Goal: Task Accomplishment & Management: Use online tool/utility

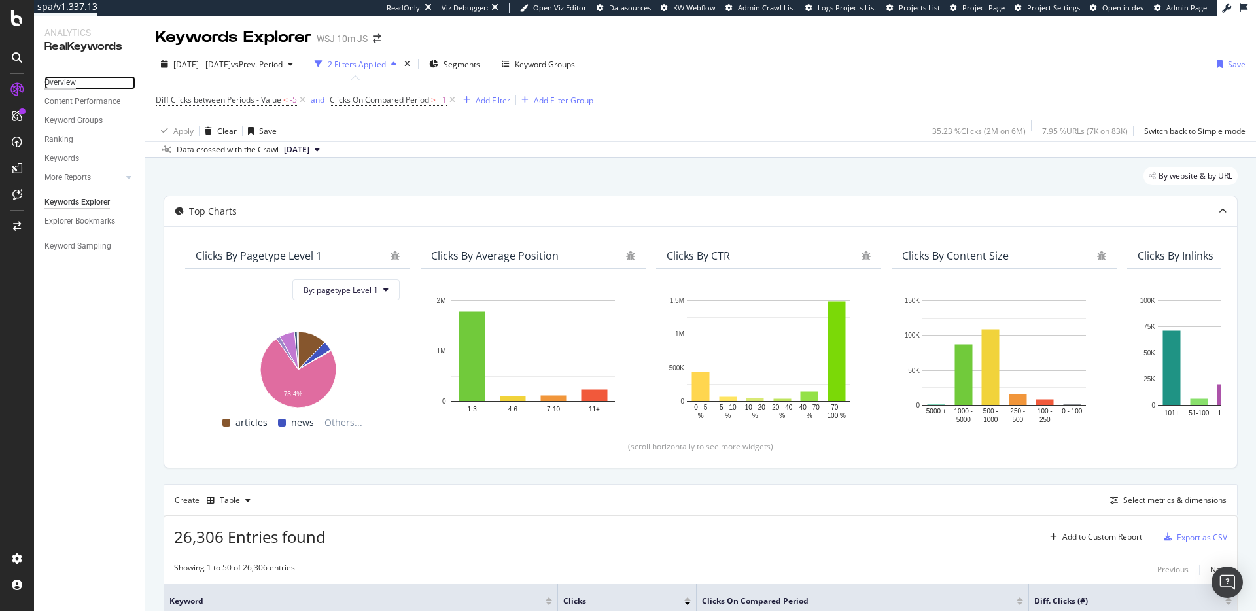
click at [71, 80] on div "Overview" at bounding box center [59, 83] width 31 height 14
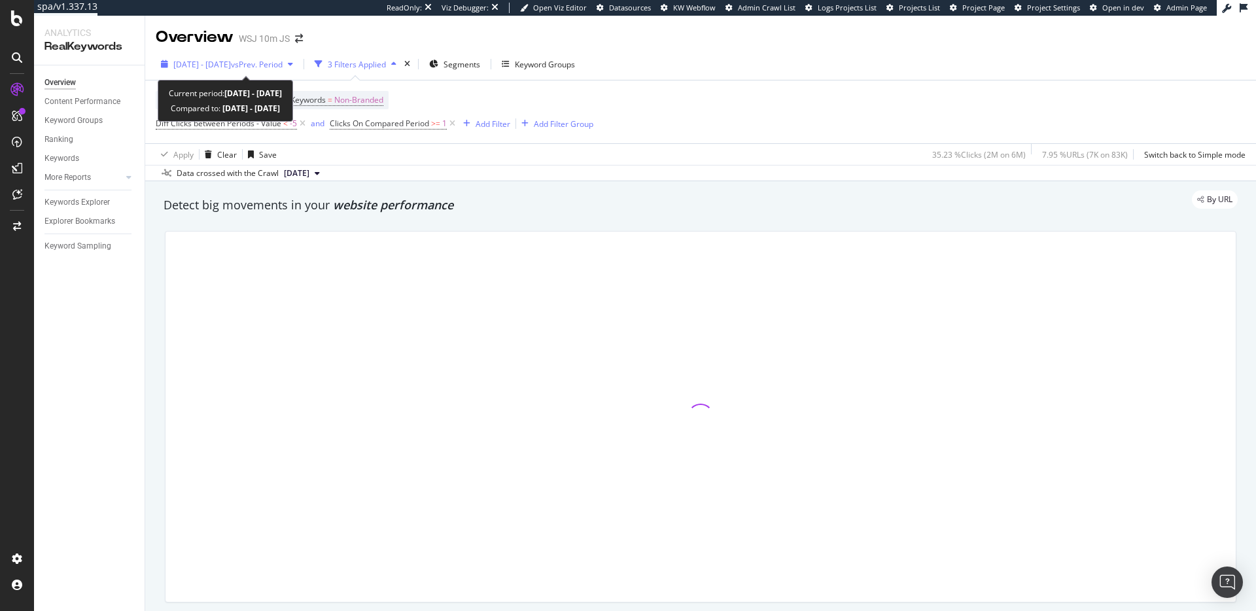
click at [230, 62] on span "[DATE] - [DATE]" at bounding box center [202, 64] width 58 height 11
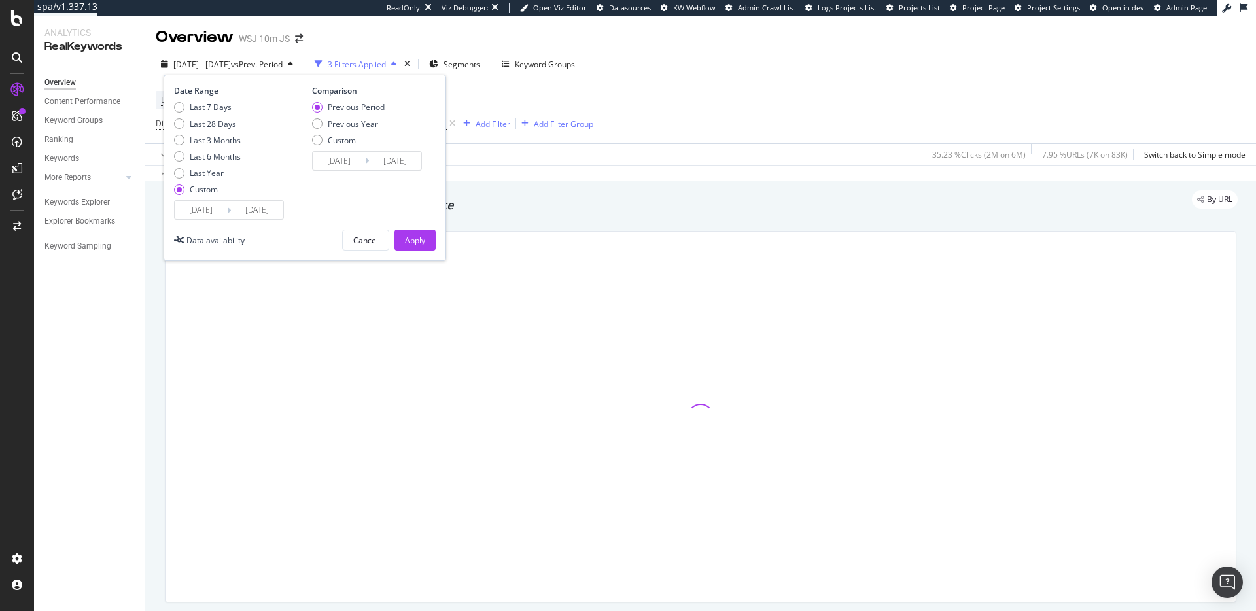
click at [200, 211] on input "[DATE]" at bounding box center [201, 210] width 52 height 18
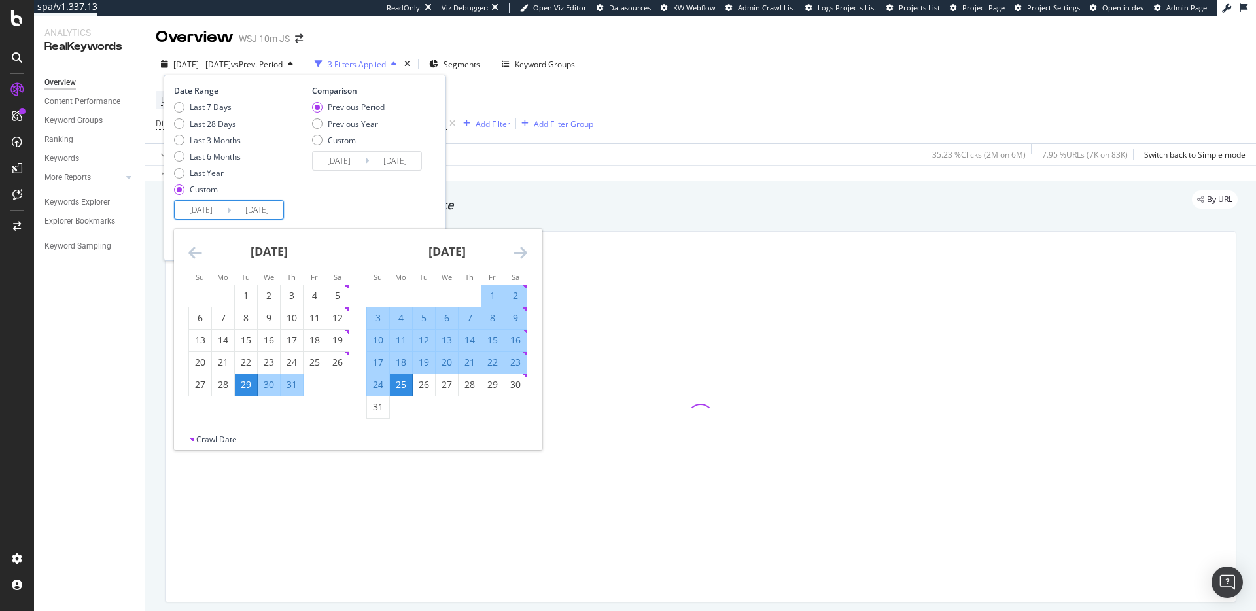
click at [488, 289] on div "1" at bounding box center [492, 295] width 22 height 13
type input "[DATE]"
type input "2025/07/07"
type input "[DATE]"
click at [377, 407] on div "31" at bounding box center [378, 406] width 22 height 13
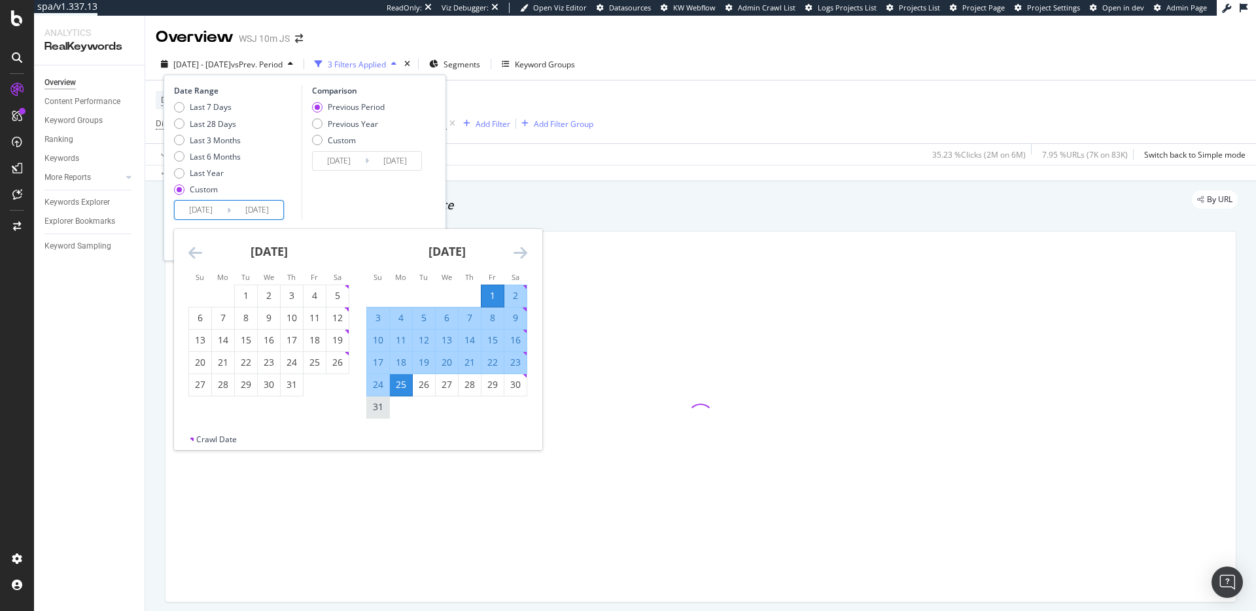
type input "[DATE]"
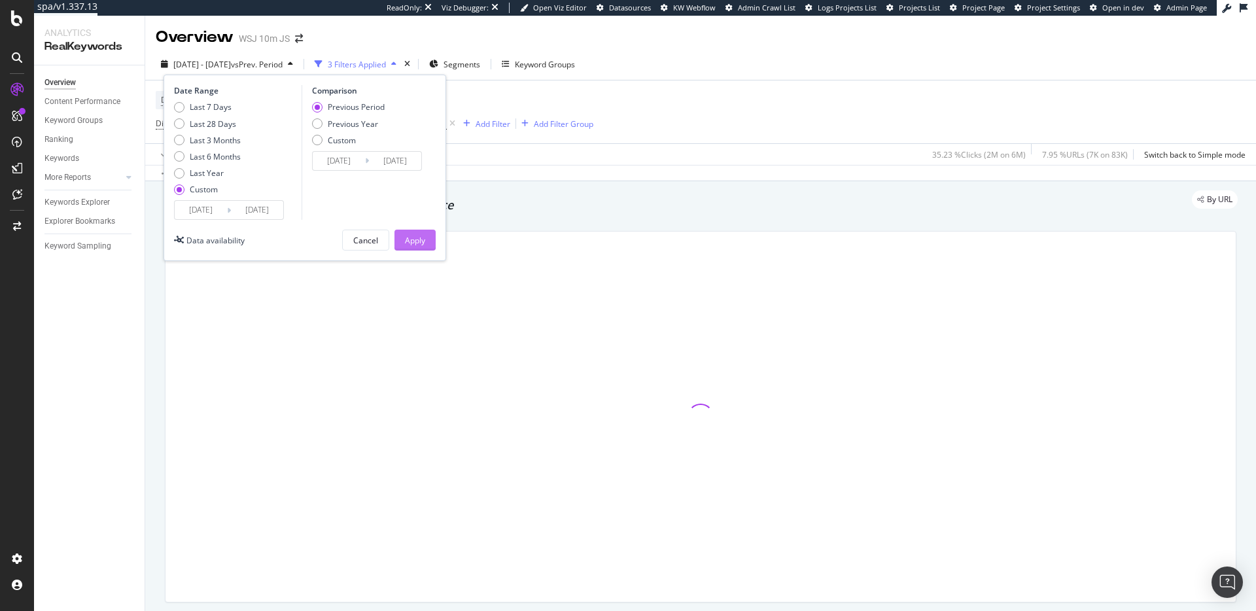
click at [423, 241] on div "Apply" at bounding box center [415, 240] width 20 height 11
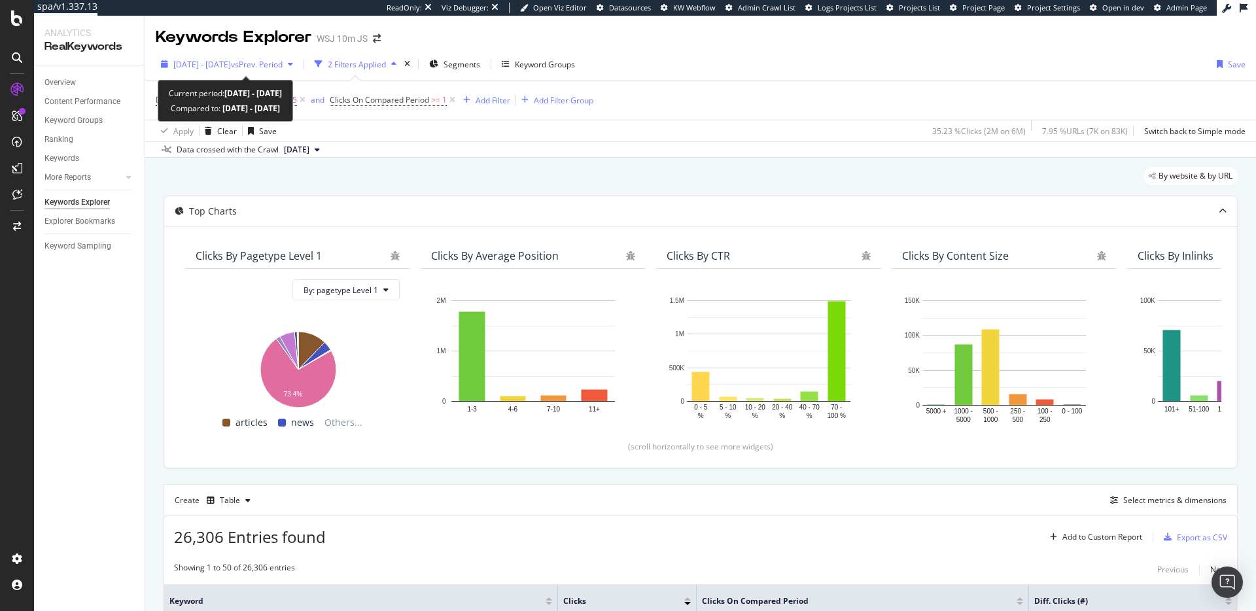
click at [231, 65] on span "[DATE] - [DATE]" at bounding box center [202, 64] width 58 height 11
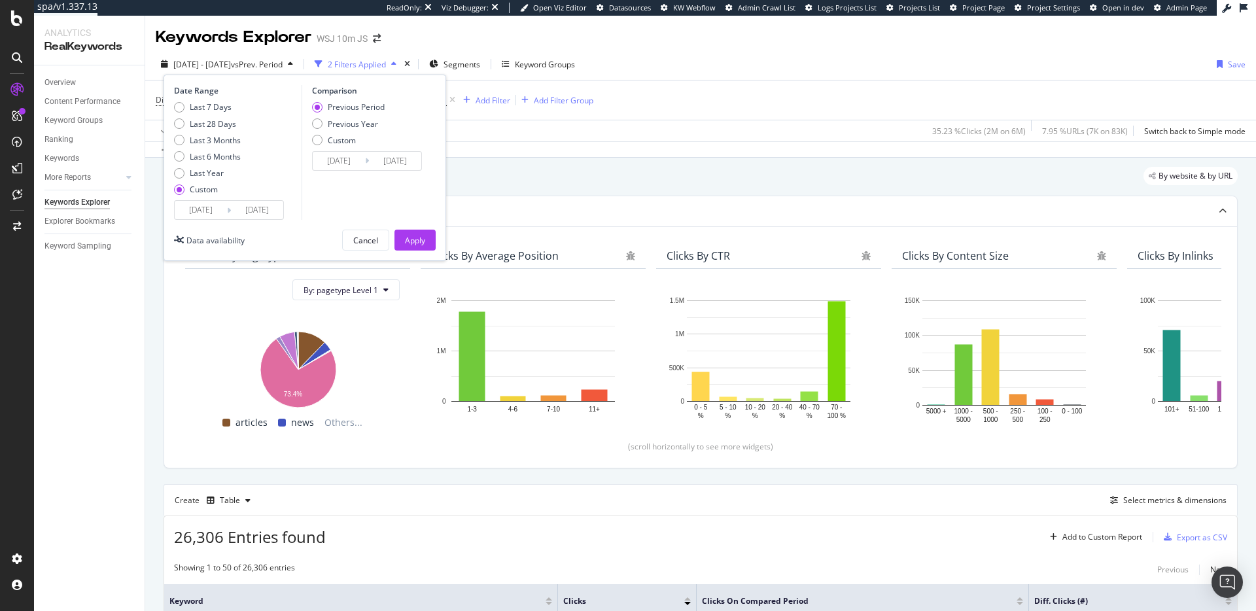
click at [223, 207] on input "[DATE]" at bounding box center [201, 210] width 52 height 18
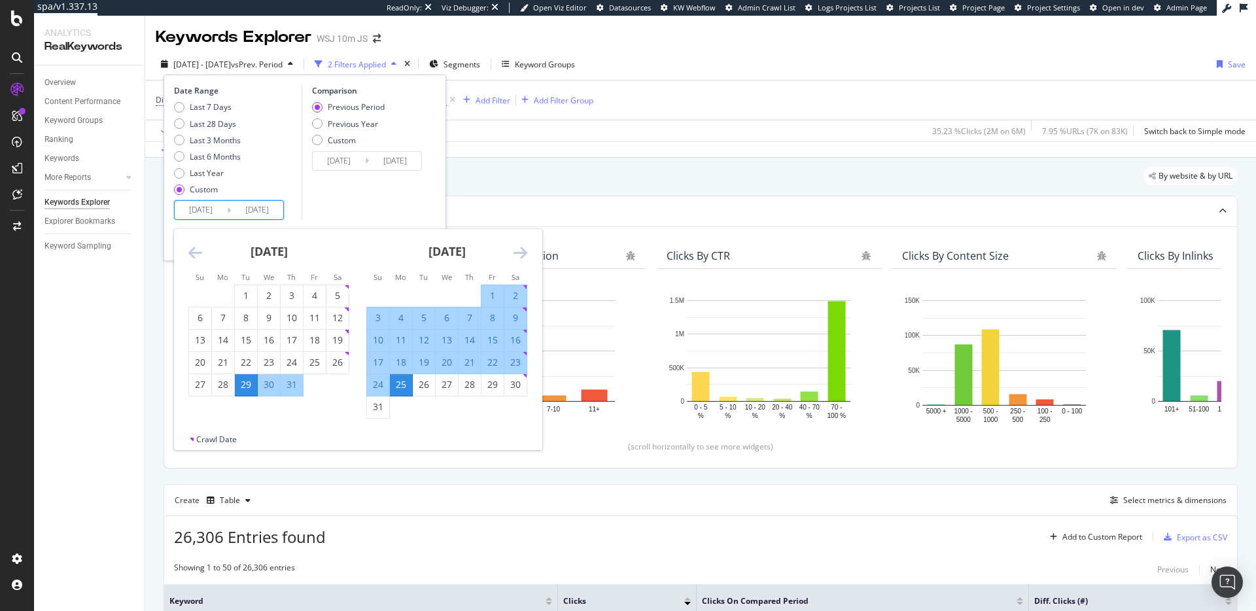
click at [269, 184] on div "Last 7 Days Last 28 Days Last 3 Months Last 6 Months Last Year Custom" at bounding box center [236, 150] width 124 height 99
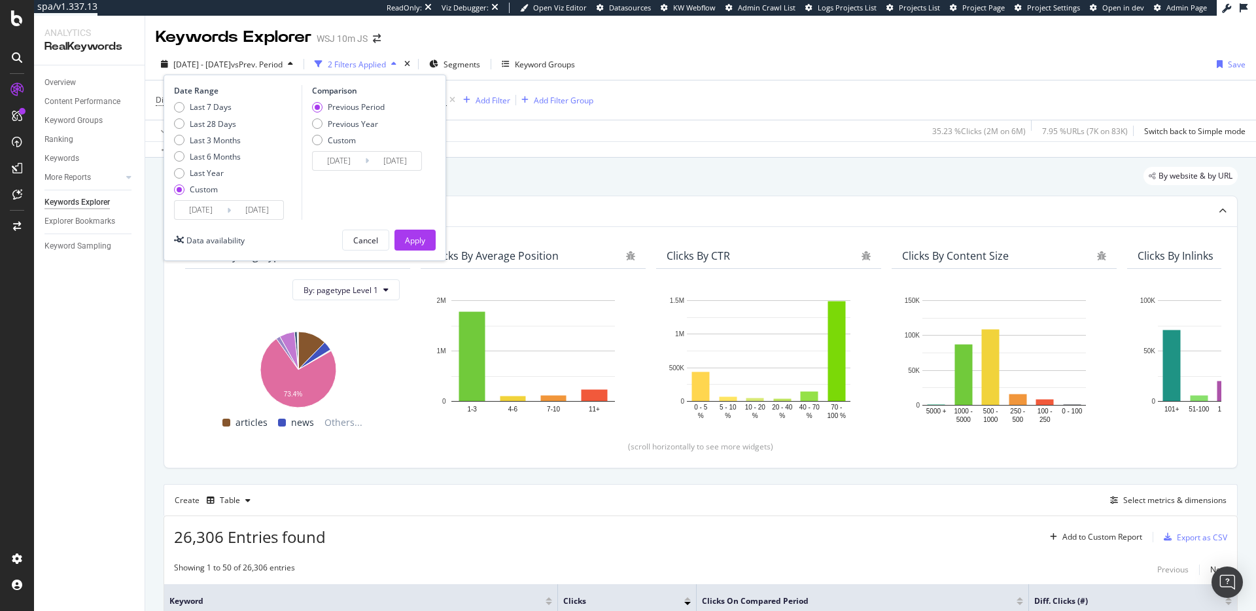
click at [604, 146] on div "Data crossed with the Crawl [DATE]" at bounding box center [700, 149] width 1111 height 16
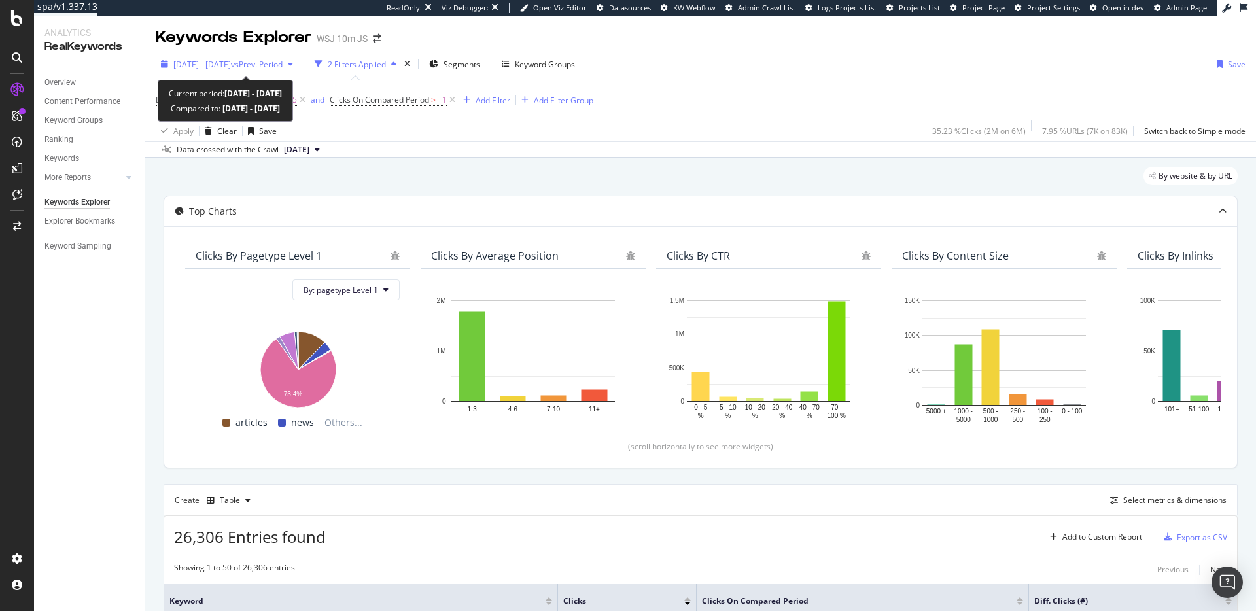
click at [277, 65] on span "vs Prev. Period" at bounding box center [257, 64] width 52 height 11
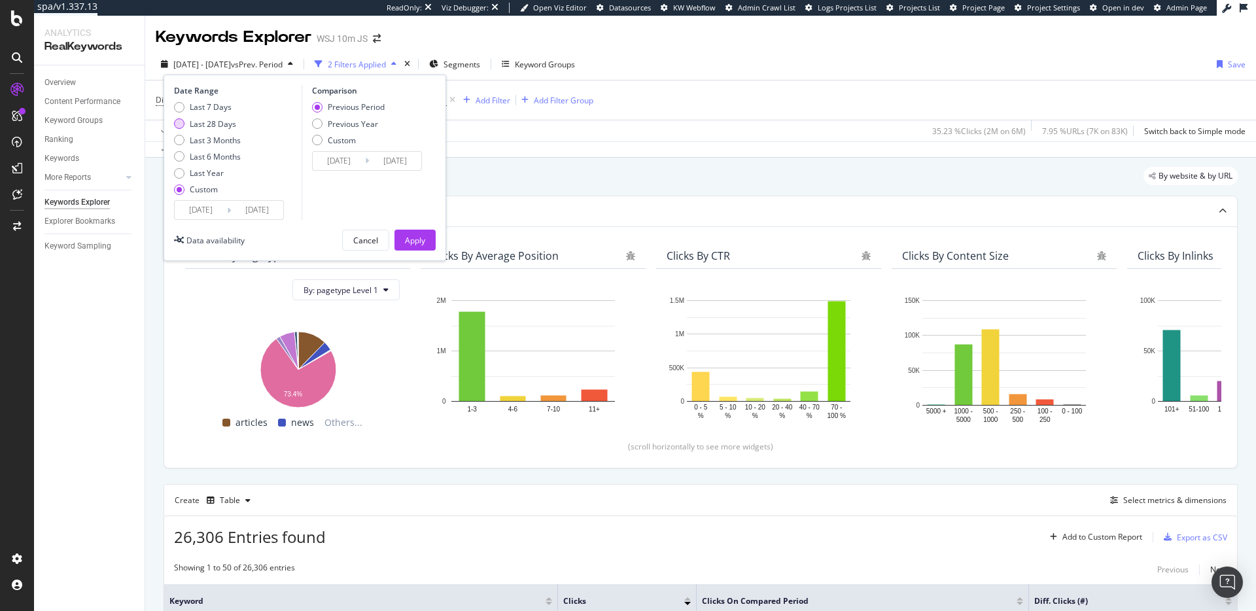
click at [218, 124] on div "Last 28 Days" at bounding box center [213, 123] width 46 height 11
type input "[DATE]"
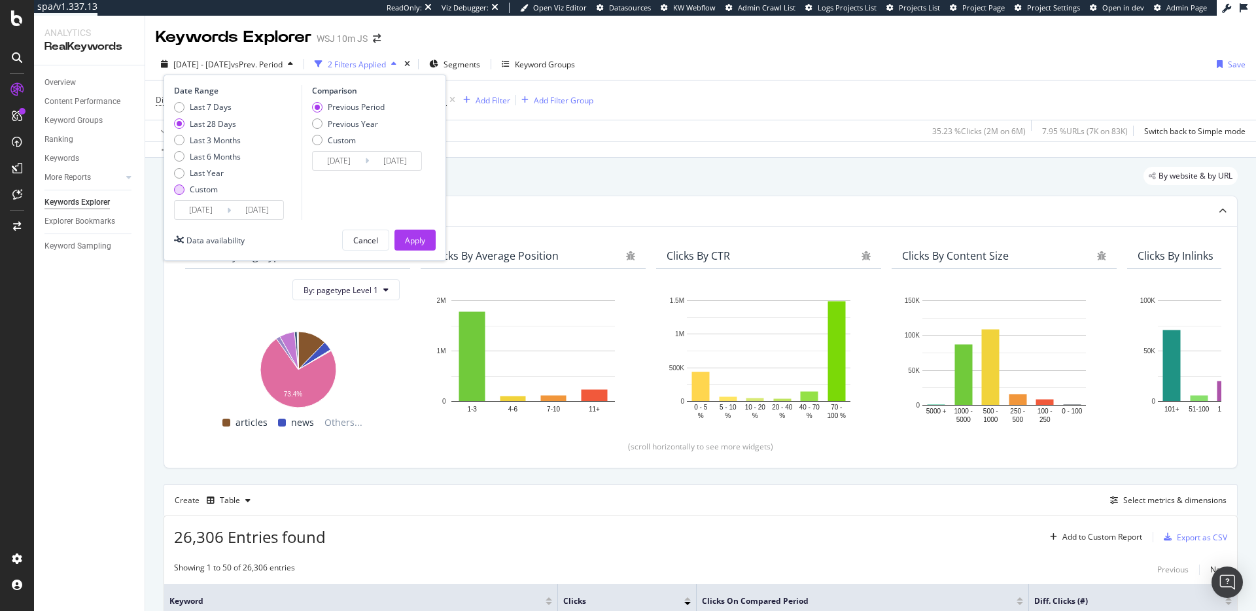
click at [174, 188] on div "Custom" at bounding box center [179, 189] width 10 height 10
click at [231, 209] on input "[DATE]" at bounding box center [257, 210] width 52 height 18
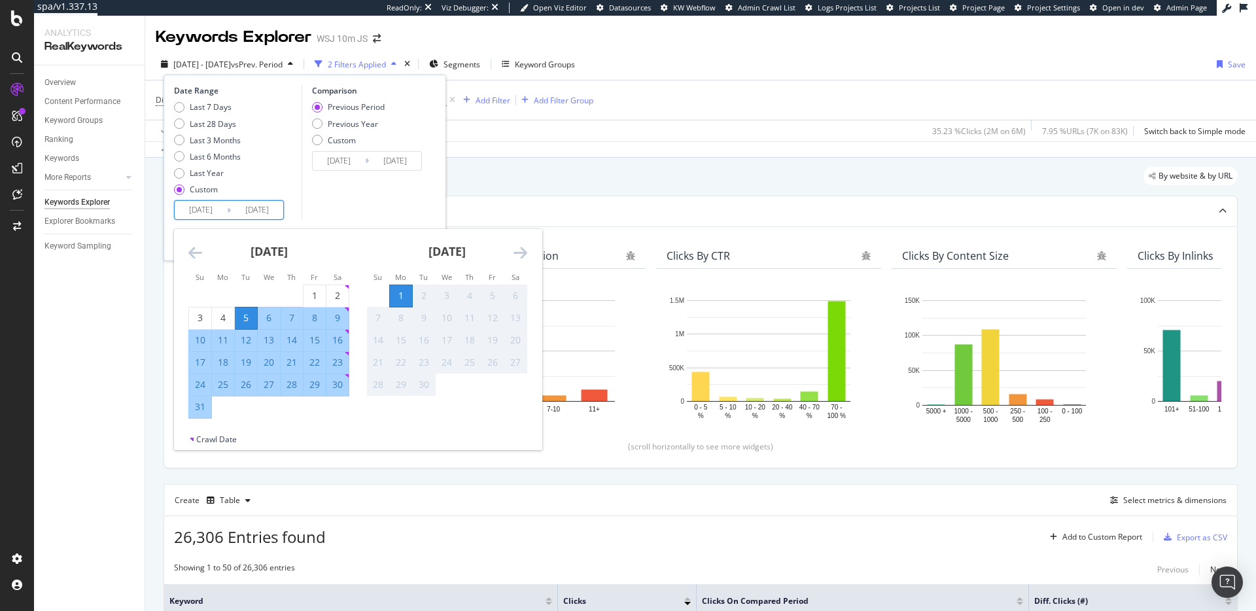
click at [208, 213] on input "[DATE]" at bounding box center [201, 210] width 52 height 18
click at [315, 296] on div "1" at bounding box center [314, 295] width 22 height 13
type input "[DATE]"
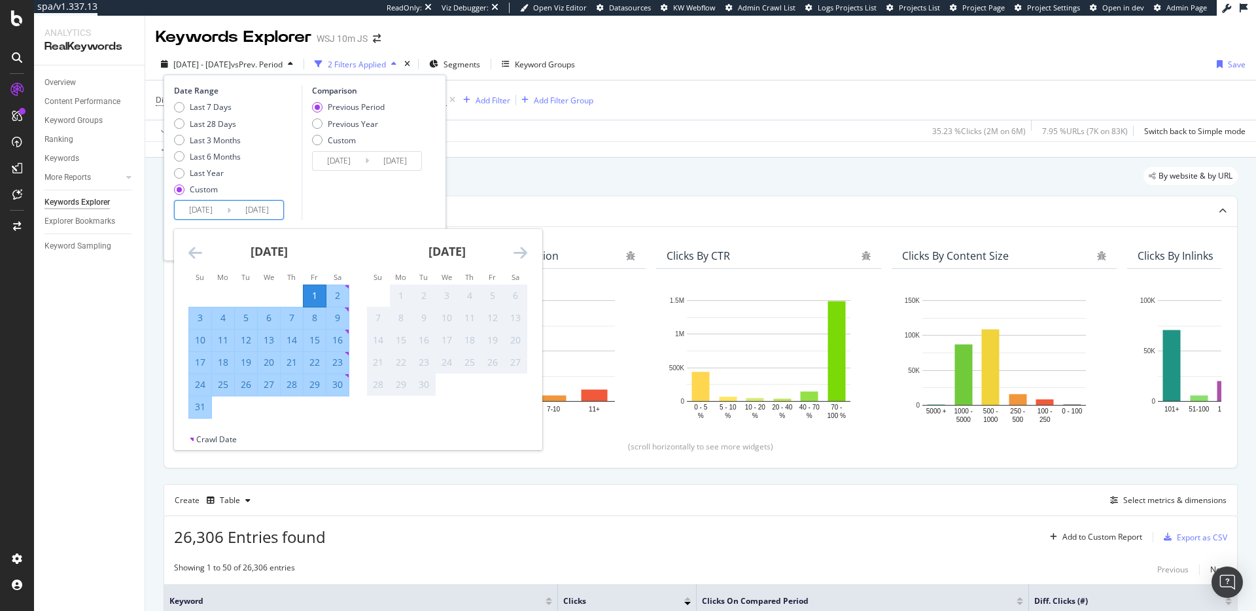
click at [195, 408] on div "31" at bounding box center [200, 406] width 22 height 13
type input "[DATE]"
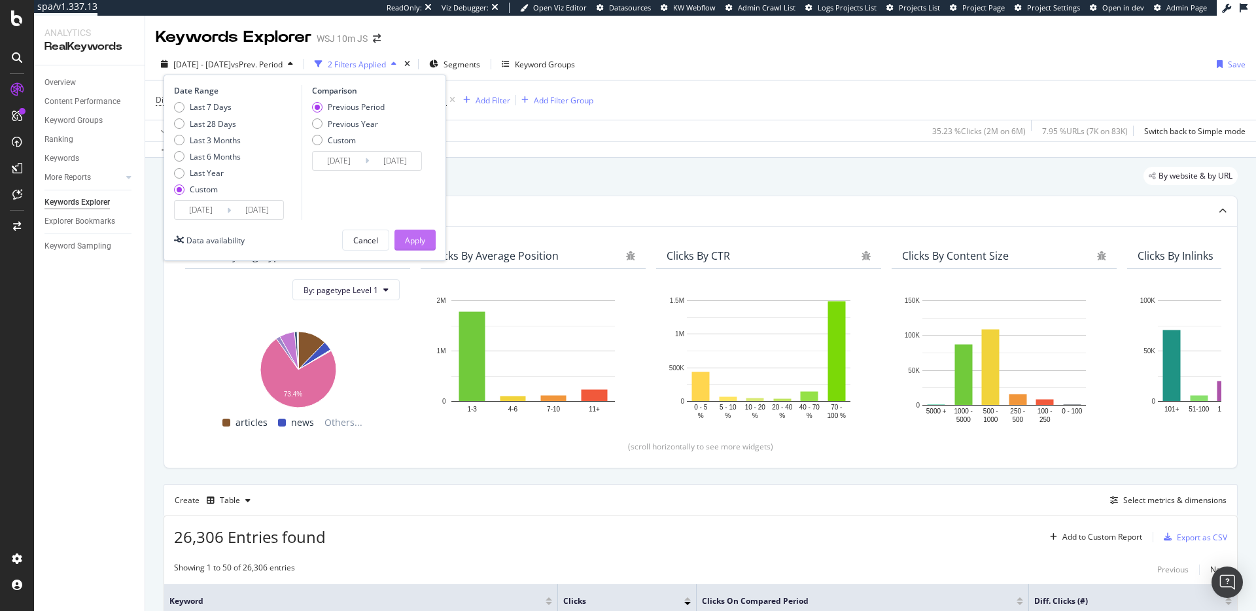
click at [408, 230] on div "Apply" at bounding box center [415, 240] width 20 height 20
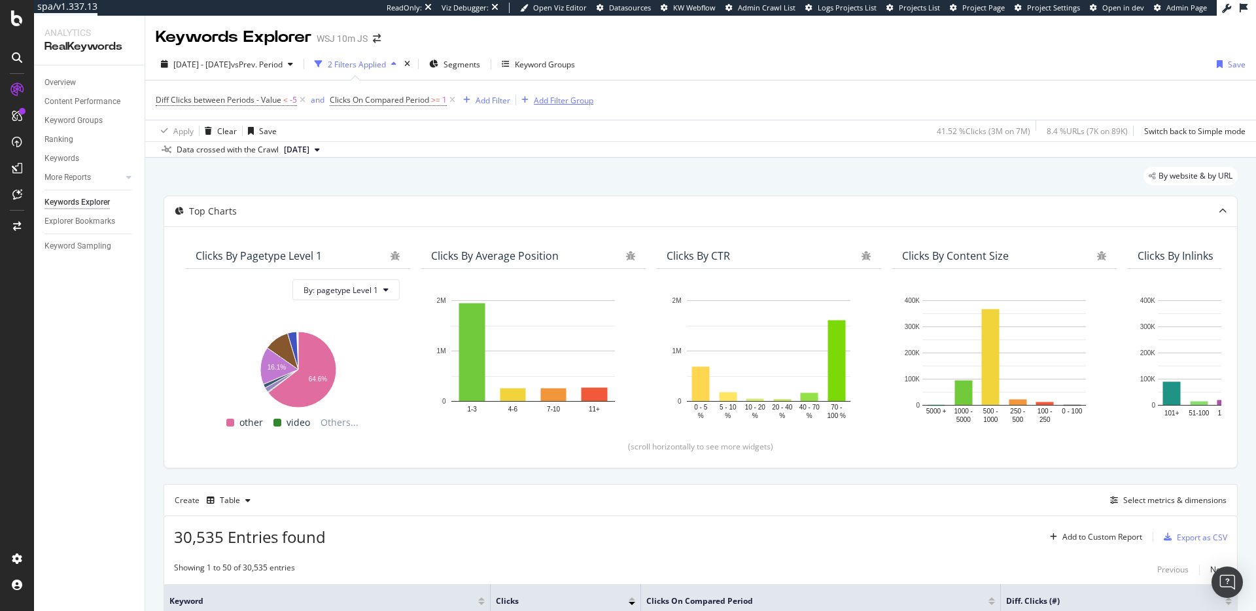
click at [549, 101] on div "Add Filter Group" at bounding box center [564, 100] width 60 height 11
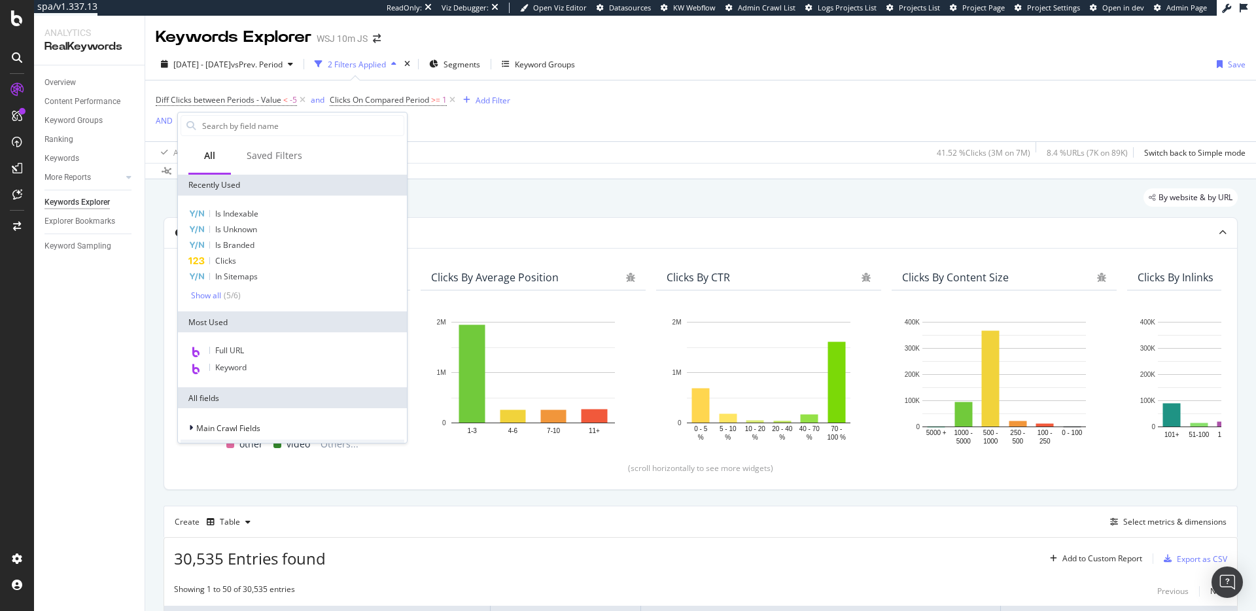
click at [588, 99] on div "Diff Clicks between Periods - Value < -5 and Clicks On Compared Period >= 1 Add…" at bounding box center [701, 110] width 1090 height 61
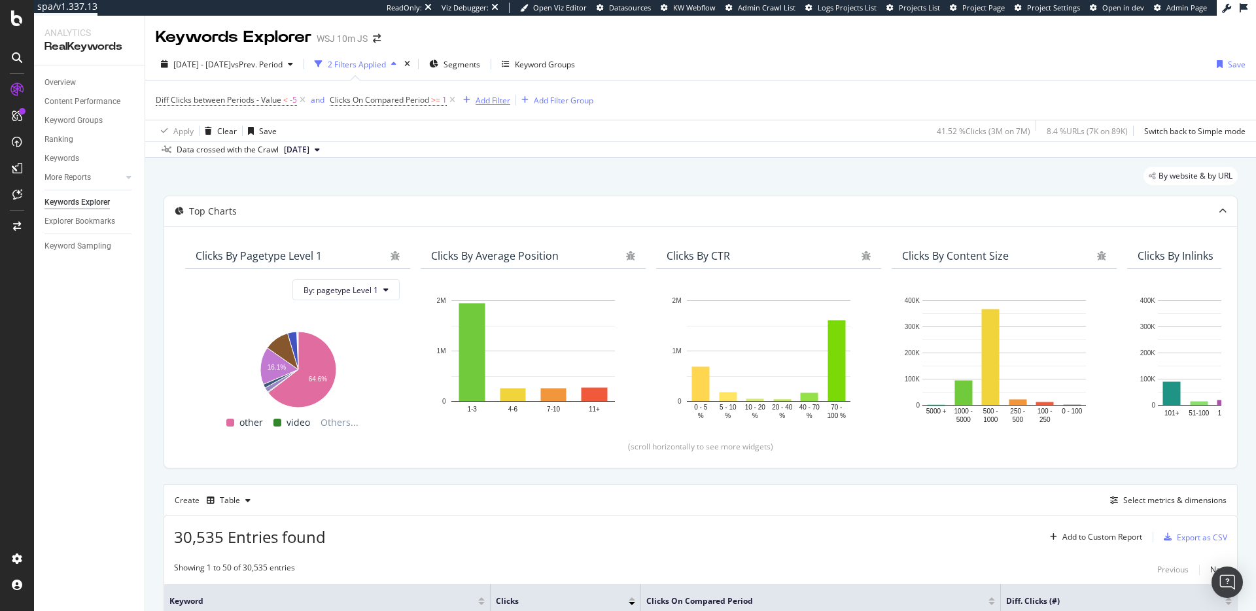
click at [496, 103] on div "Add Filter" at bounding box center [492, 100] width 35 height 11
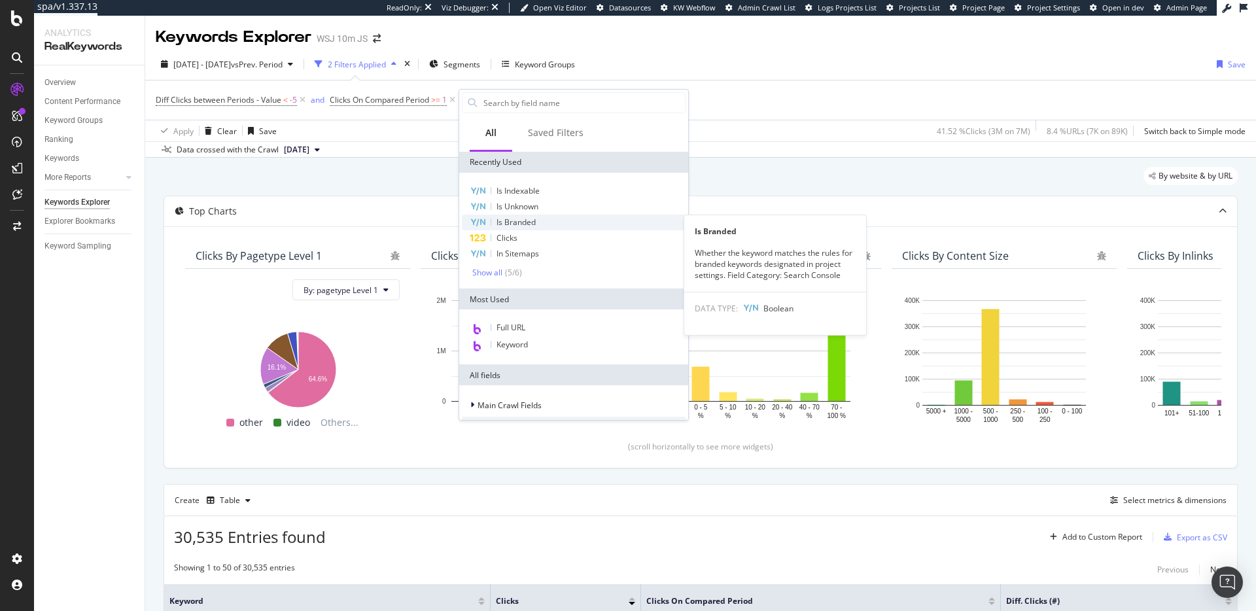
click at [528, 222] on span "Is Branded" at bounding box center [515, 221] width 39 height 11
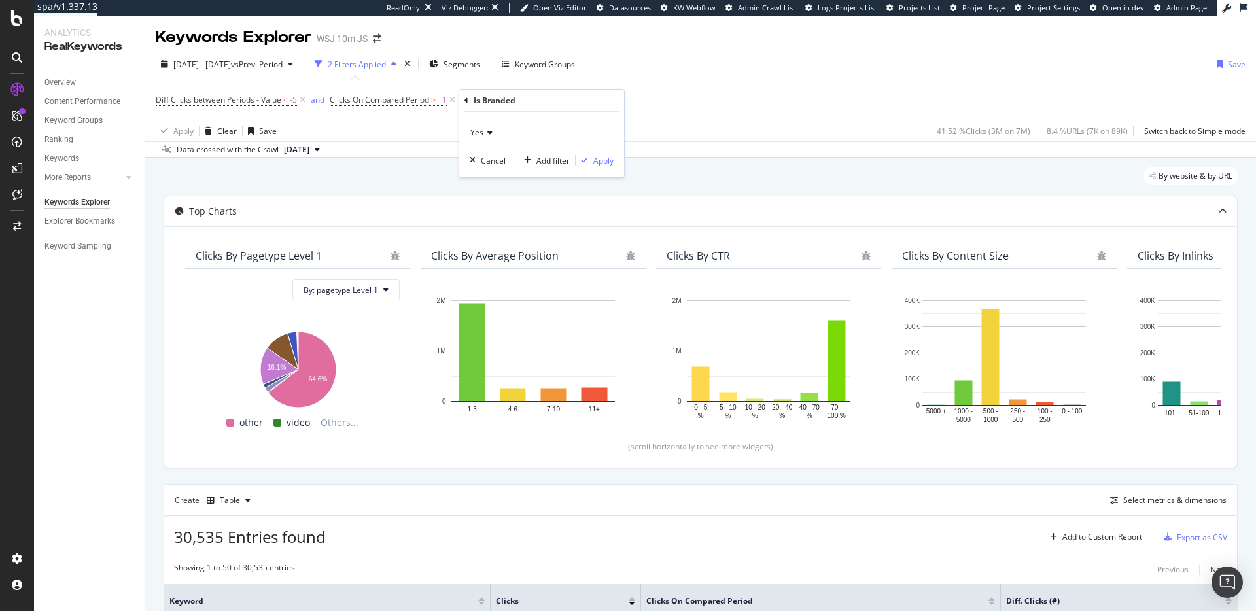
click at [490, 135] on icon at bounding box center [487, 133] width 9 height 8
click at [489, 176] on div "No" at bounding box center [543, 176] width 140 height 17
click at [603, 160] on div "Apply" at bounding box center [603, 160] width 20 height 11
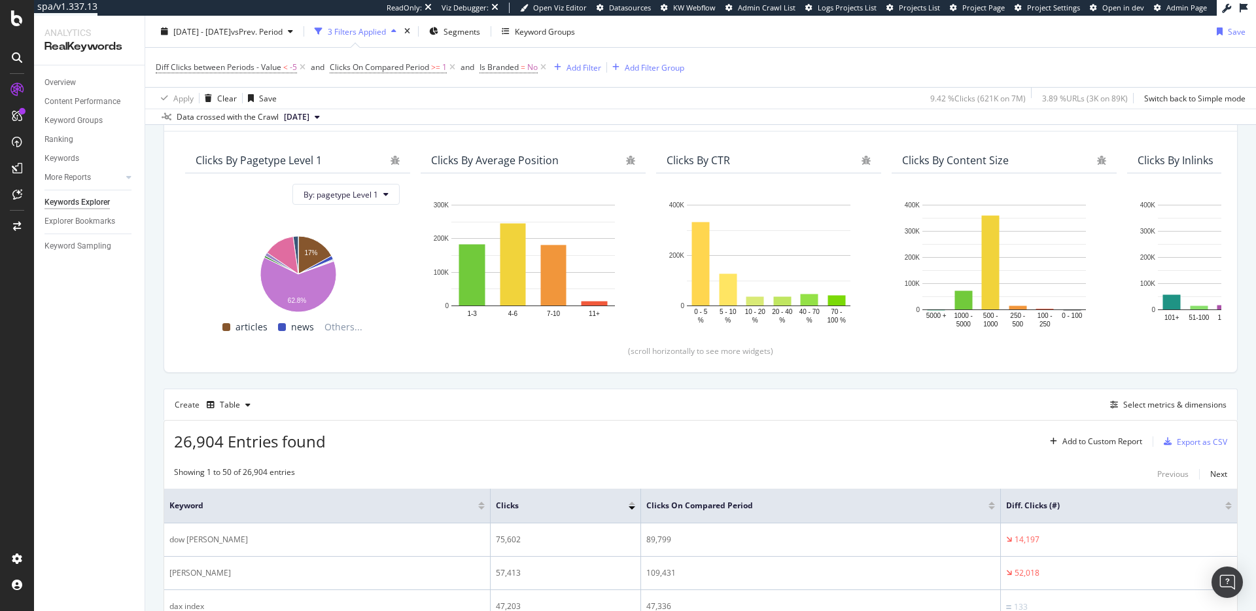
scroll to position [139, 0]
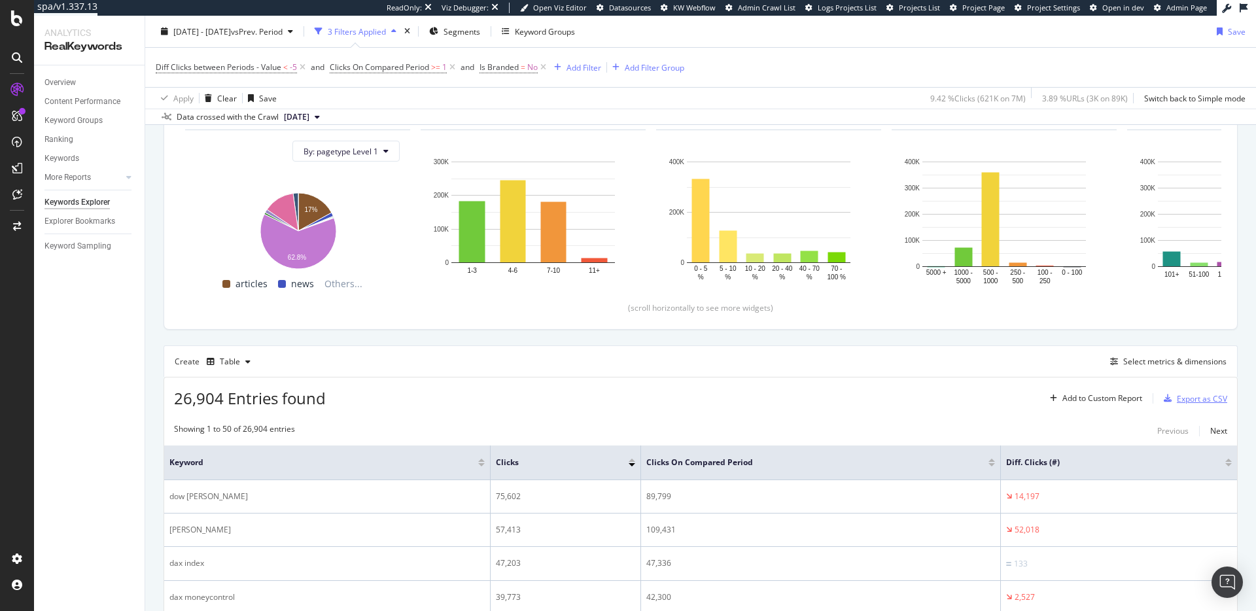
click at [1203, 399] on div "Export as CSV" at bounding box center [1202, 398] width 50 height 11
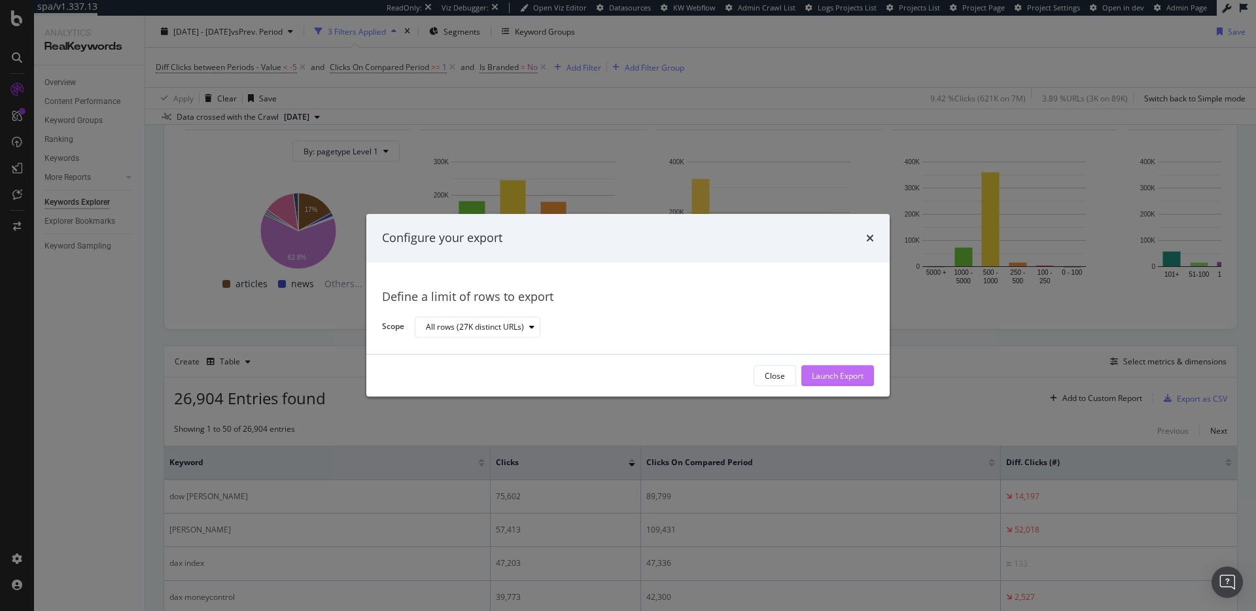
click at [853, 376] on div "Launch Export" at bounding box center [838, 375] width 52 height 11
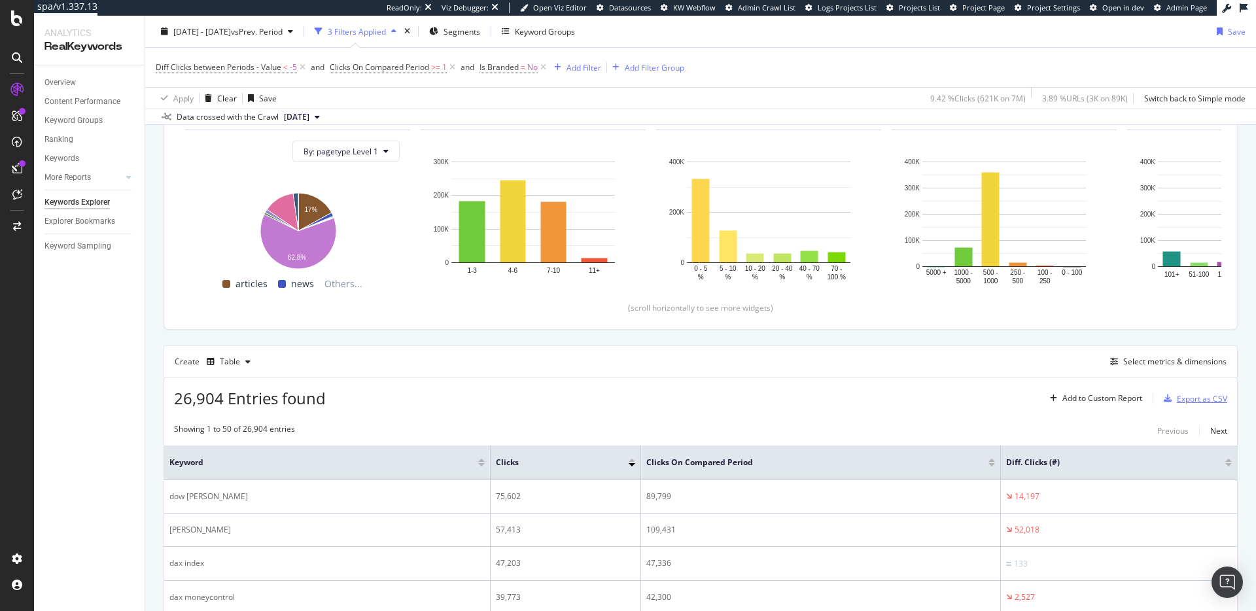
scroll to position [147, 0]
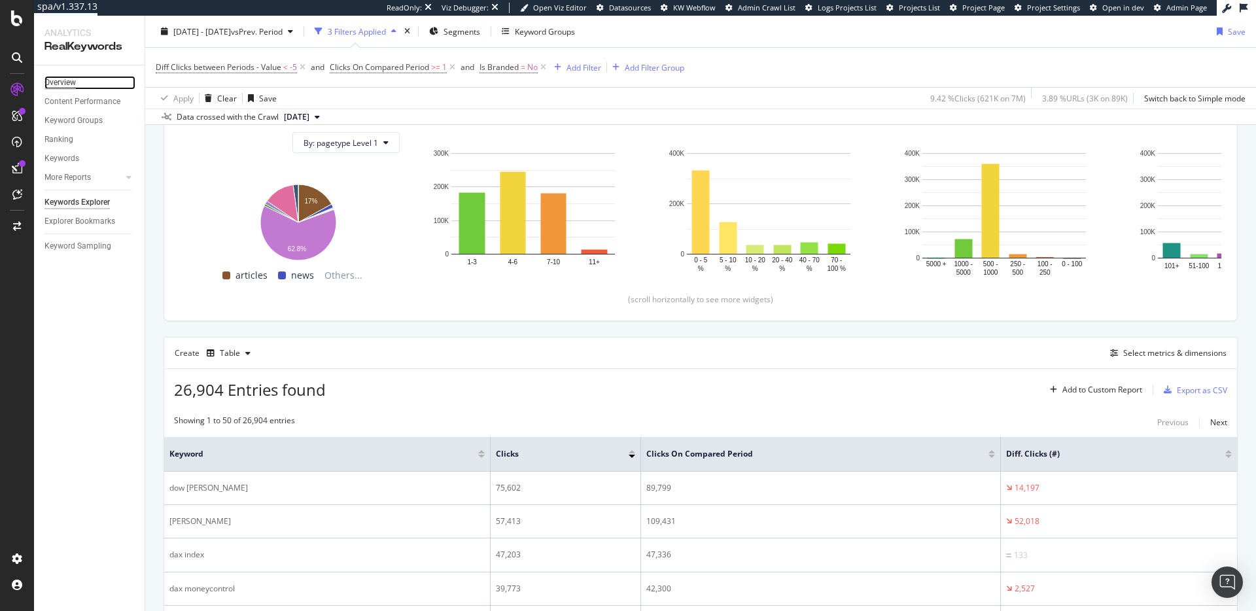
click at [75, 78] on div "Overview" at bounding box center [59, 83] width 31 height 14
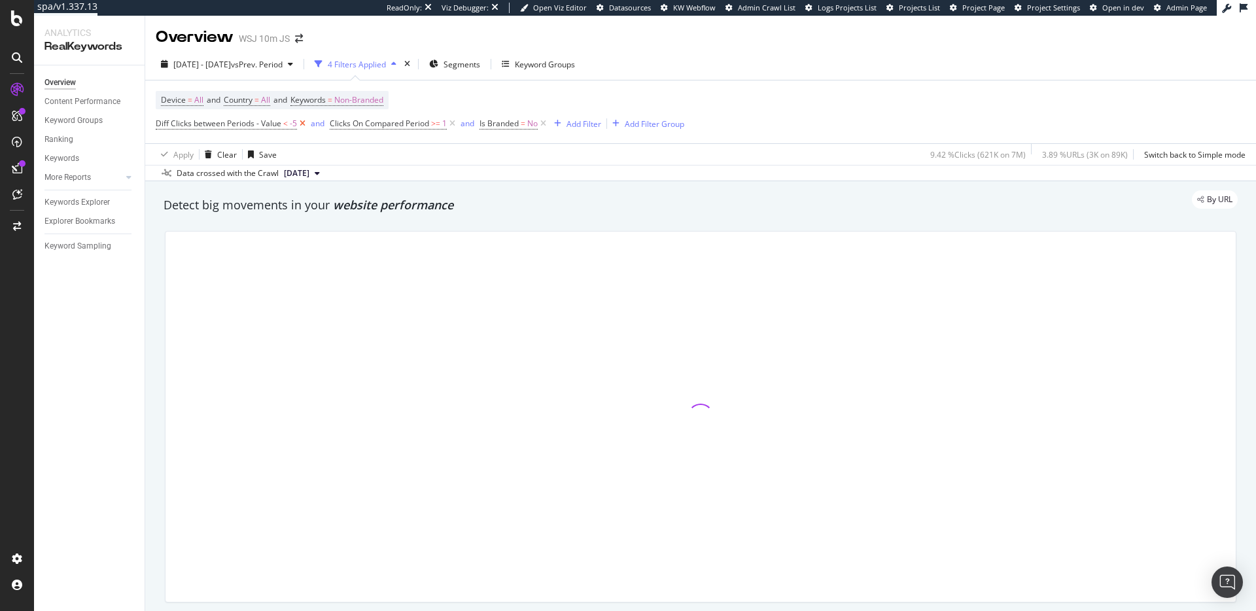
click at [303, 126] on icon at bounding box center [302, 123] width 11 height 13
click at [280, 125] on icon at bounding box center [278, 123] width 11 height 13
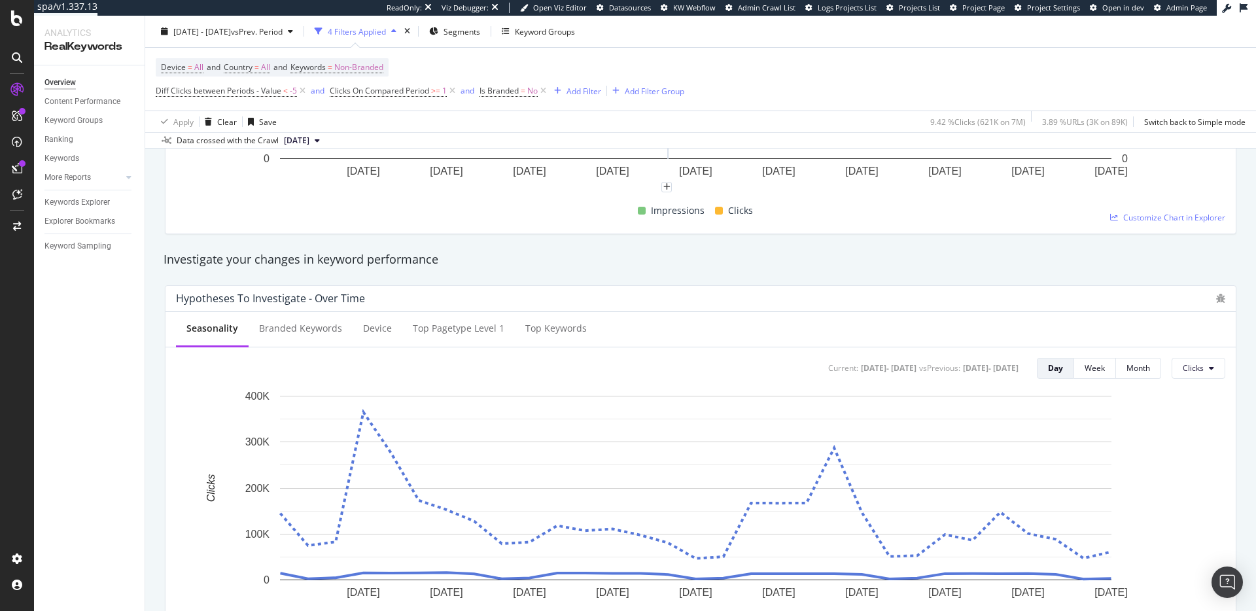
scroll to position [361, 0]
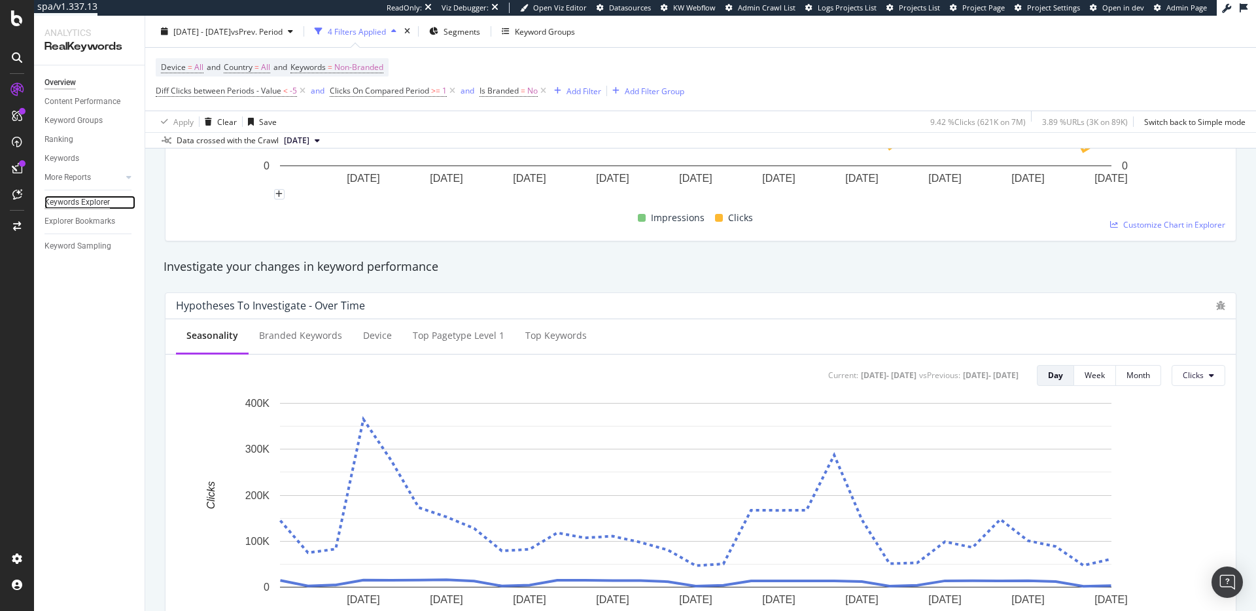
click at [74, 201] on div "Keywords Explorer" at bounding box center [76, 203] width 65 height 14
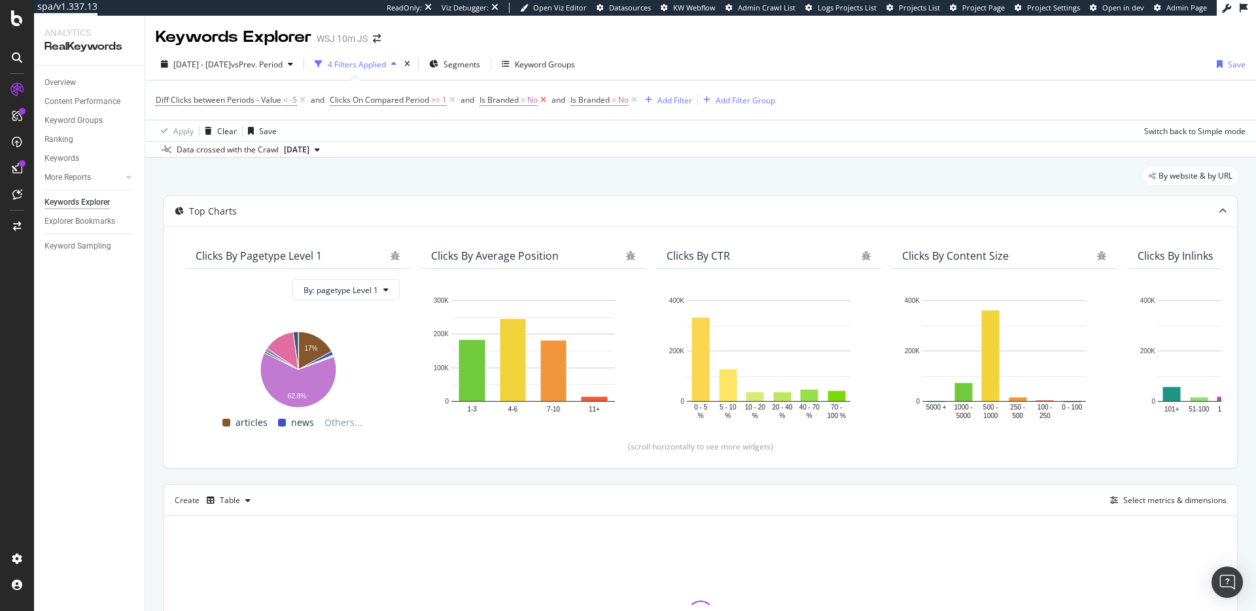
click at [545, 98] on icon at bounding box center [543, 100] width 11 height 13
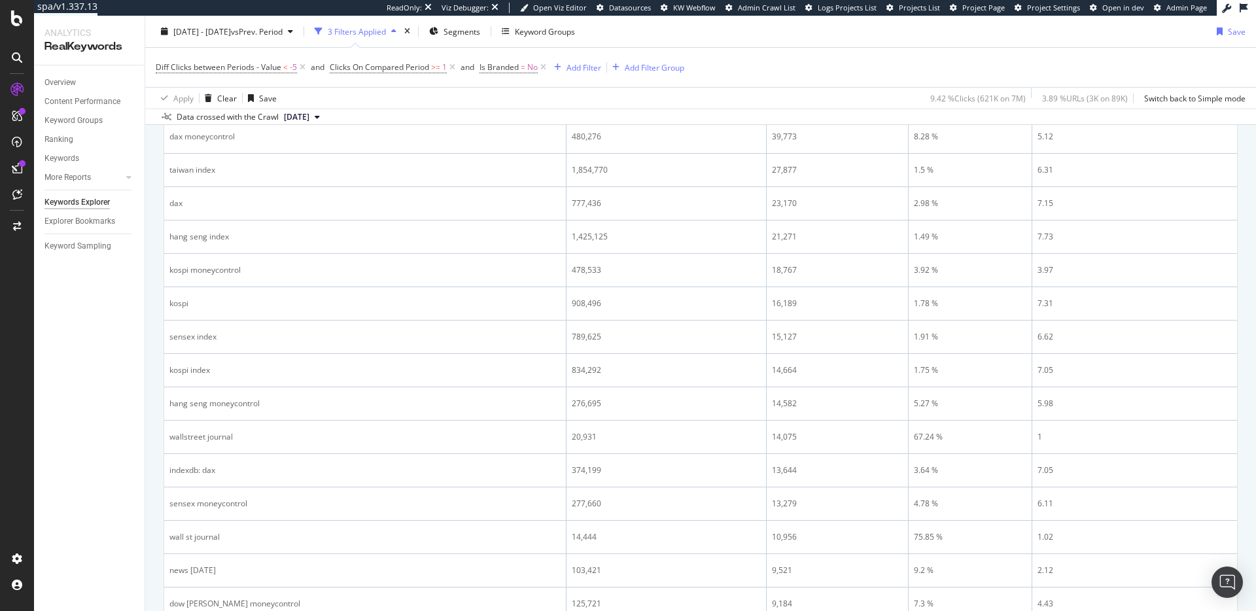
scroll to position [313, 0]
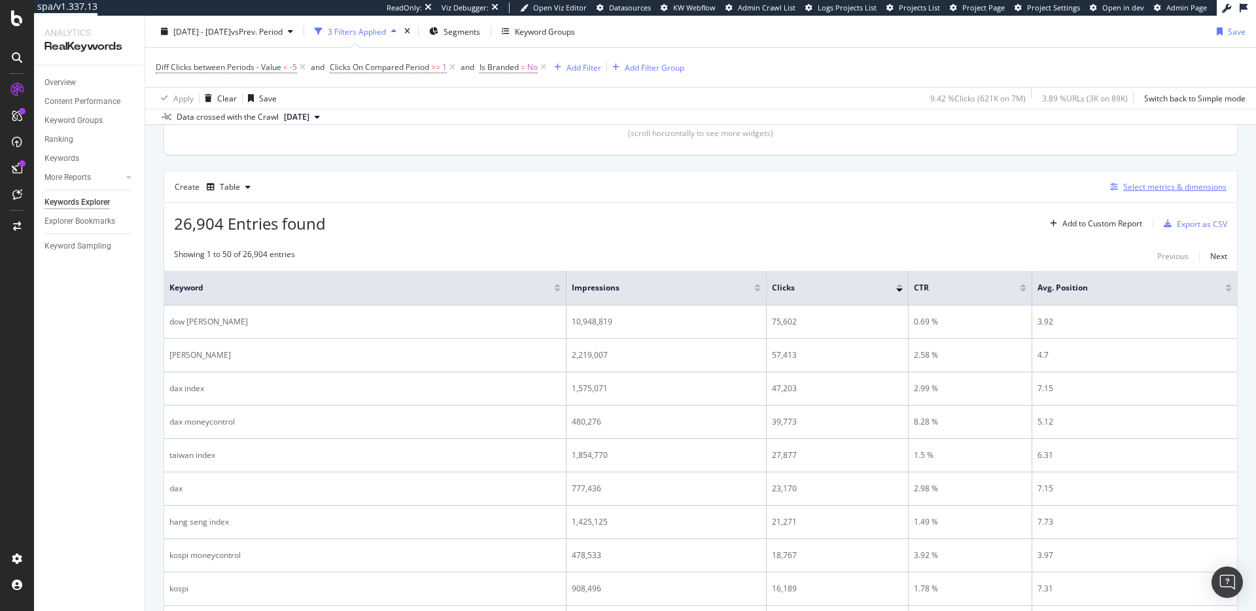
click at [1151, 189] on div "Select metrics & dimensions" at bounding box center [1174, 186] width 103 height 11
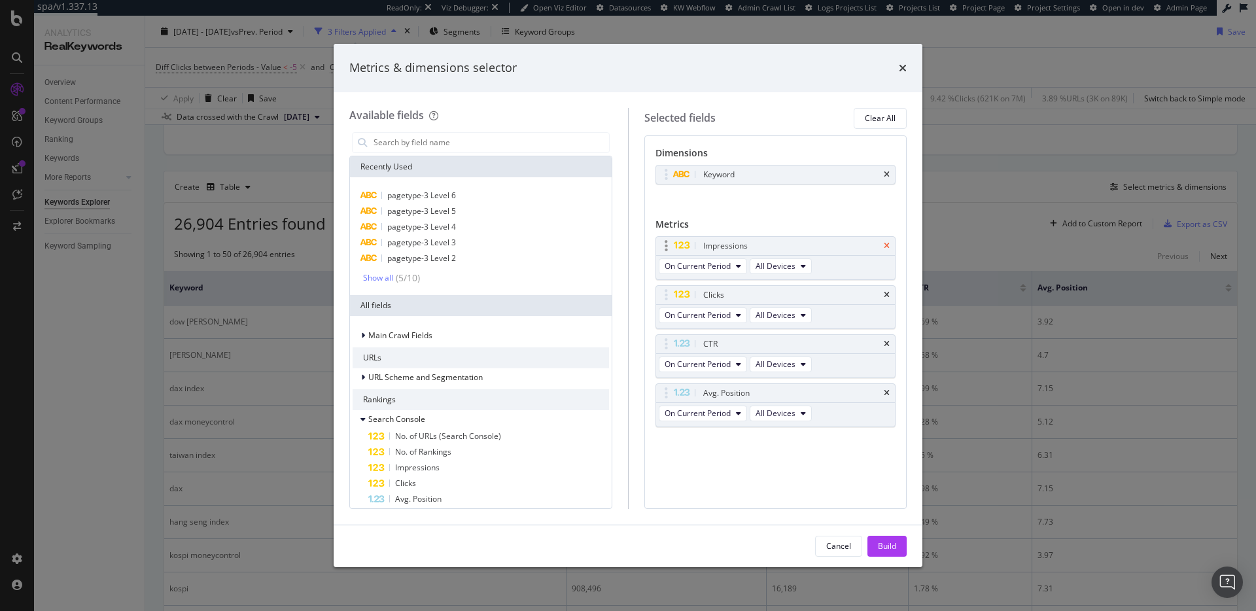
click at [888, 249] on icon "times" at bounding box center [887, 246] width 6 height 8
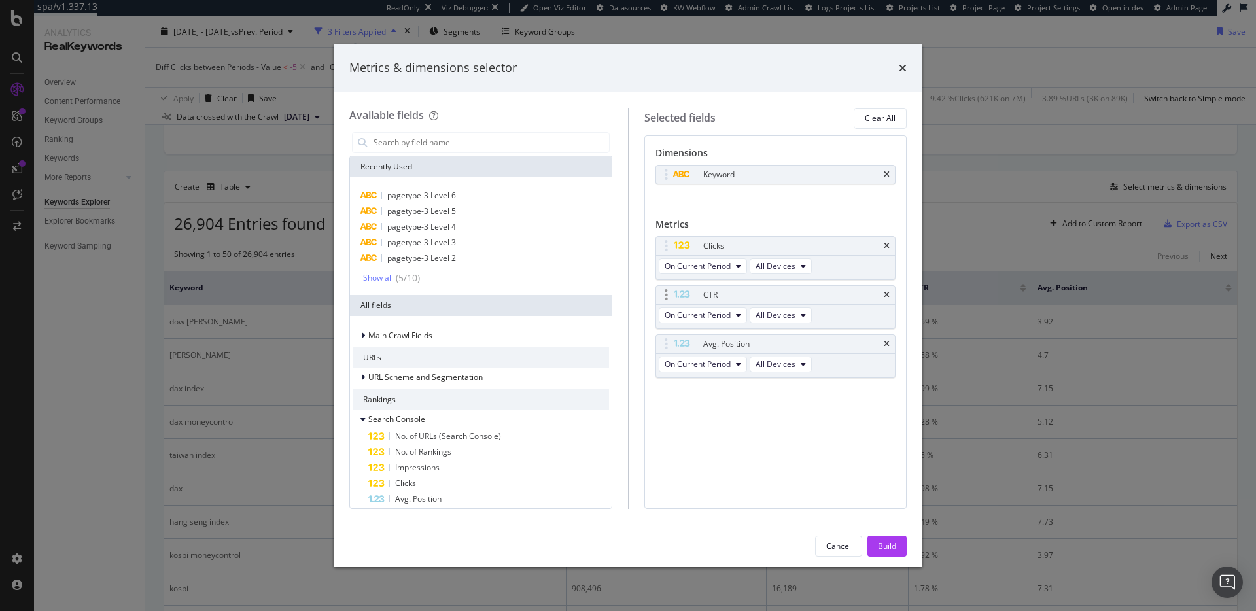
click at [887, 300] on div "CTR" at bounding box center [775, 295] width 239 height 18
click at [888, 298] on icon "times" at bounding box center [887, 295] width 6 height 8
click at [888, 296] on icon "times" at bounding box center [887, 295] width 6 height 8
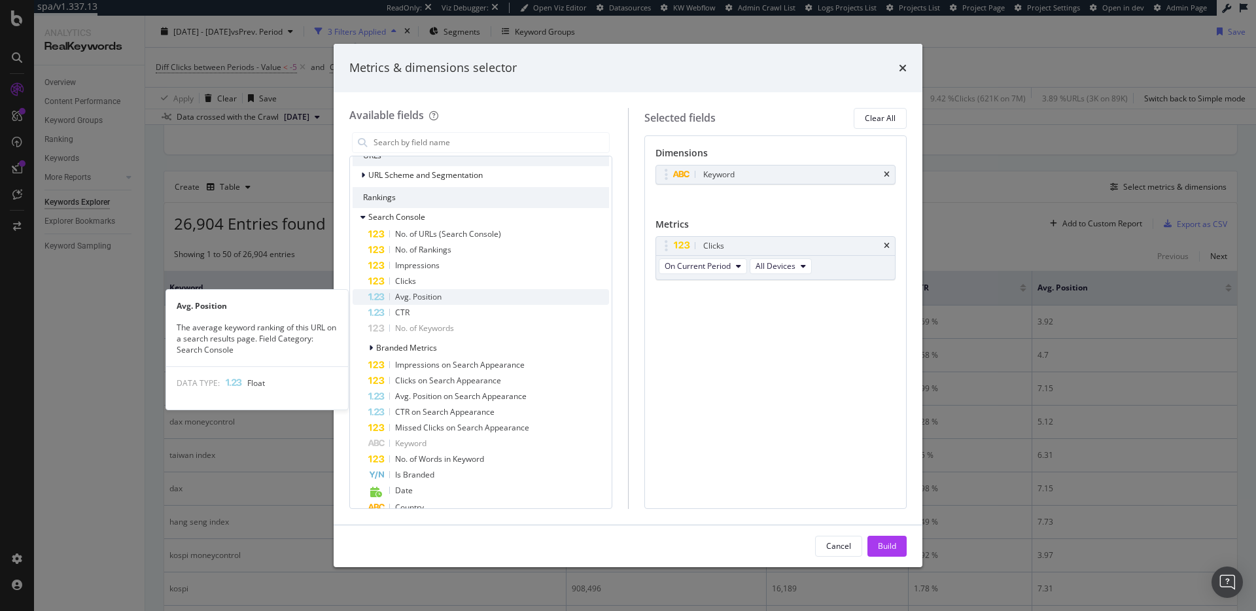
scroll to position [0, 0]
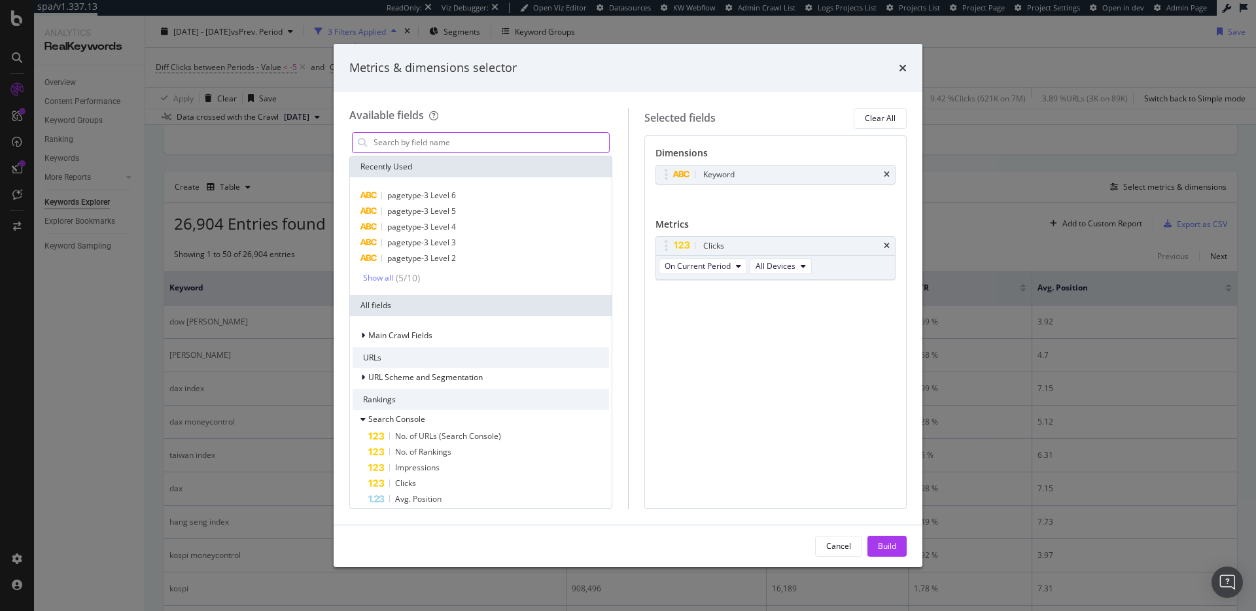
click at [411, 148] on input "modal" at bounding box center [490, 143] width 237 height 20
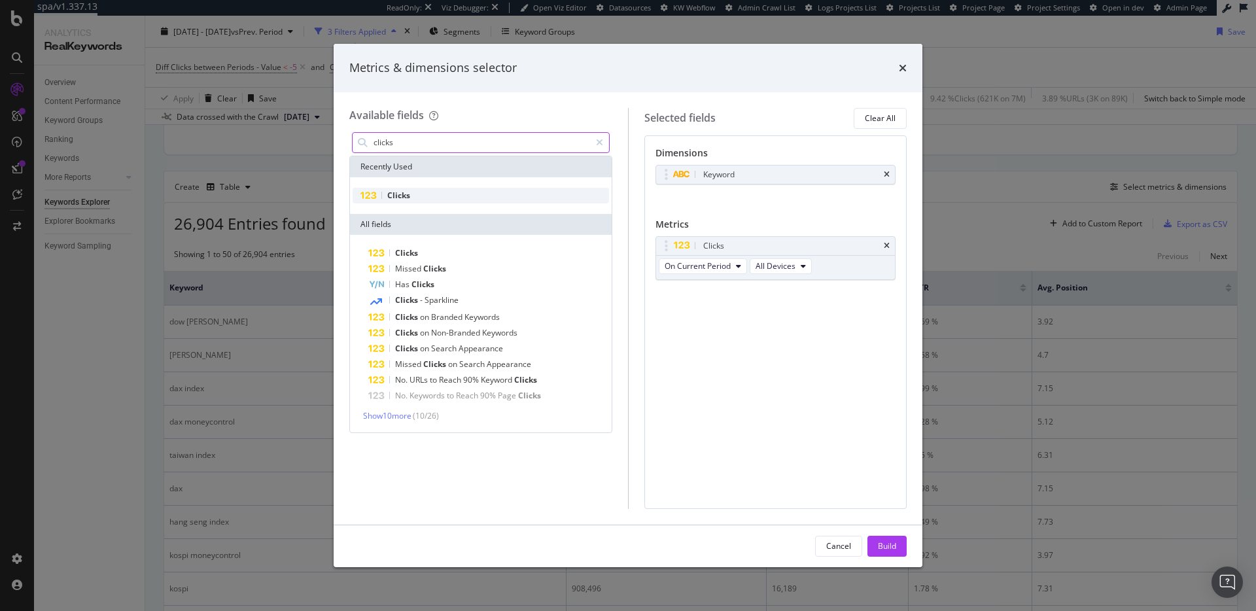
type input "clicks"
click at [402, 190] on span "Clicks" at bounding box center [398, 195] width 23 height 11
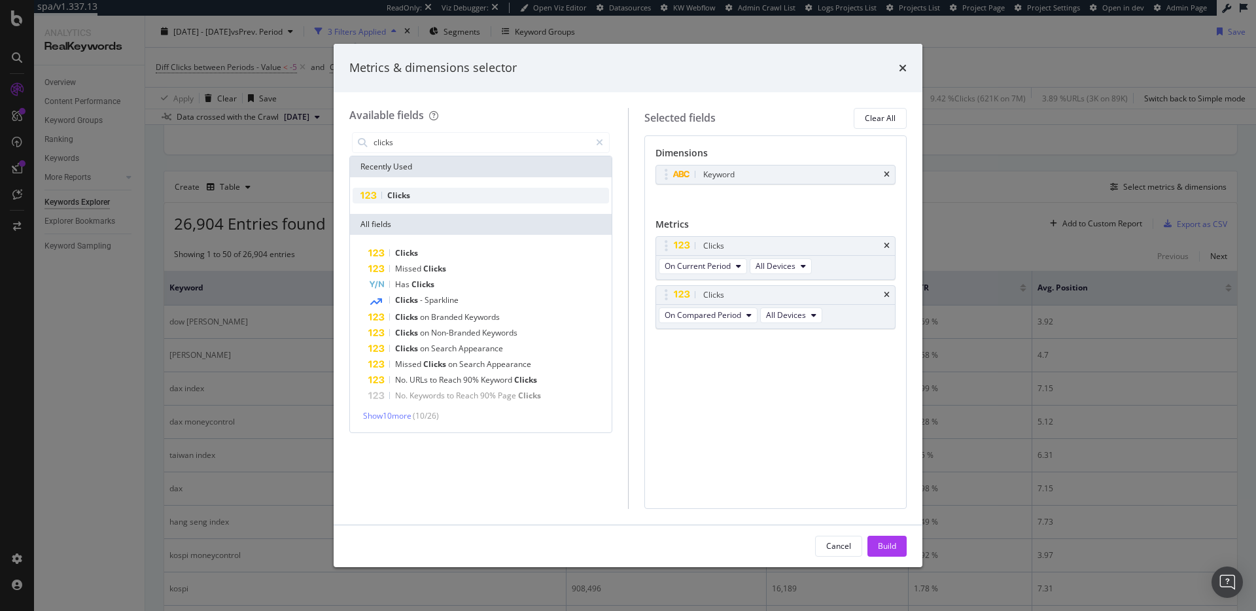
click at [402, 190] on span "Clicks" at bounding box center [398, 195] width 23 height 11
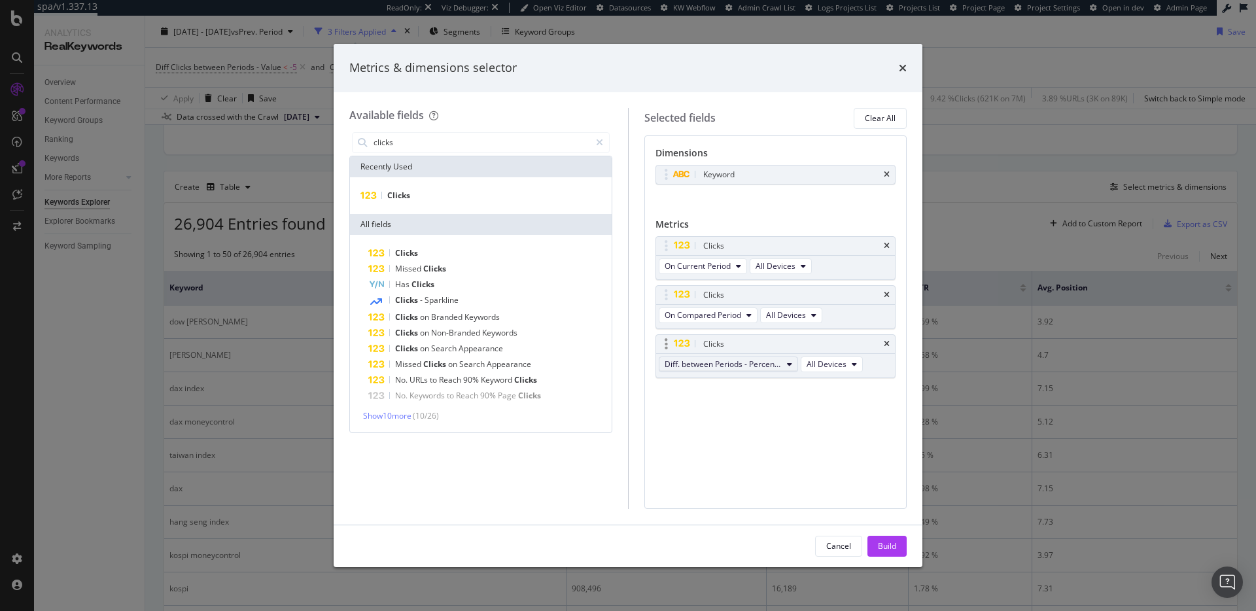
click at [732, 360] on span "Diff. between Periods - Percentage" at bounding box center [723, 363] width 117 height 11
click at [735, 453] on div "Diff. between Periods - Value" at bounding box center [734, 460] width 151 height 19
click at [899, 548] on button "Build" at bounding box center [886, 546] width 39 height 21
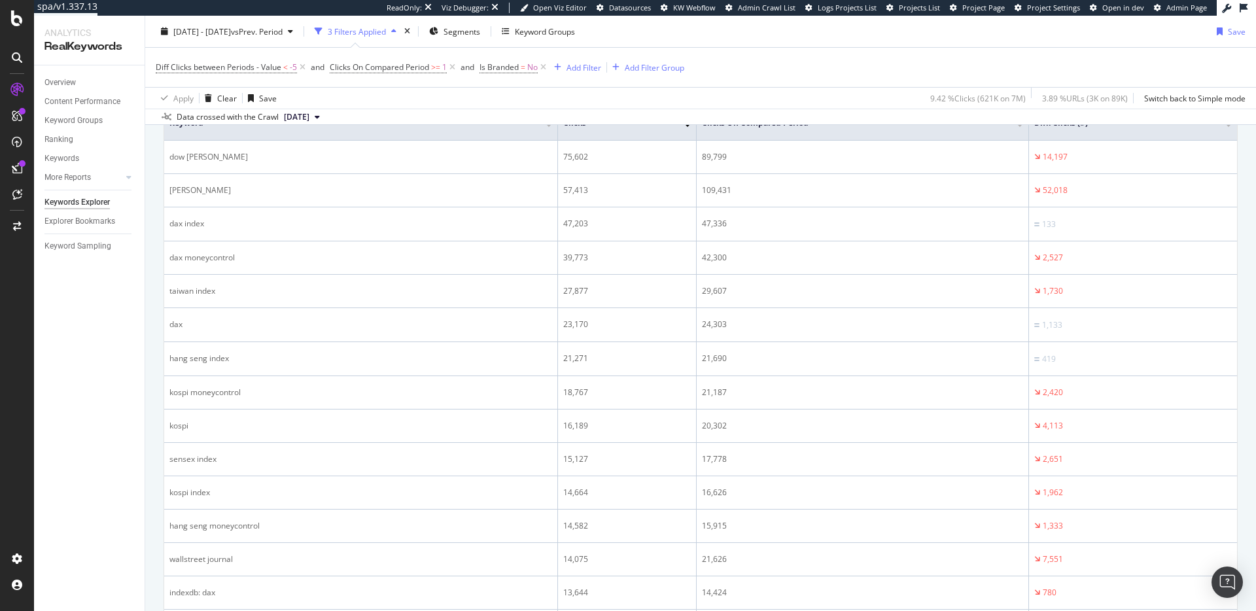
scroll to position [67, 0]
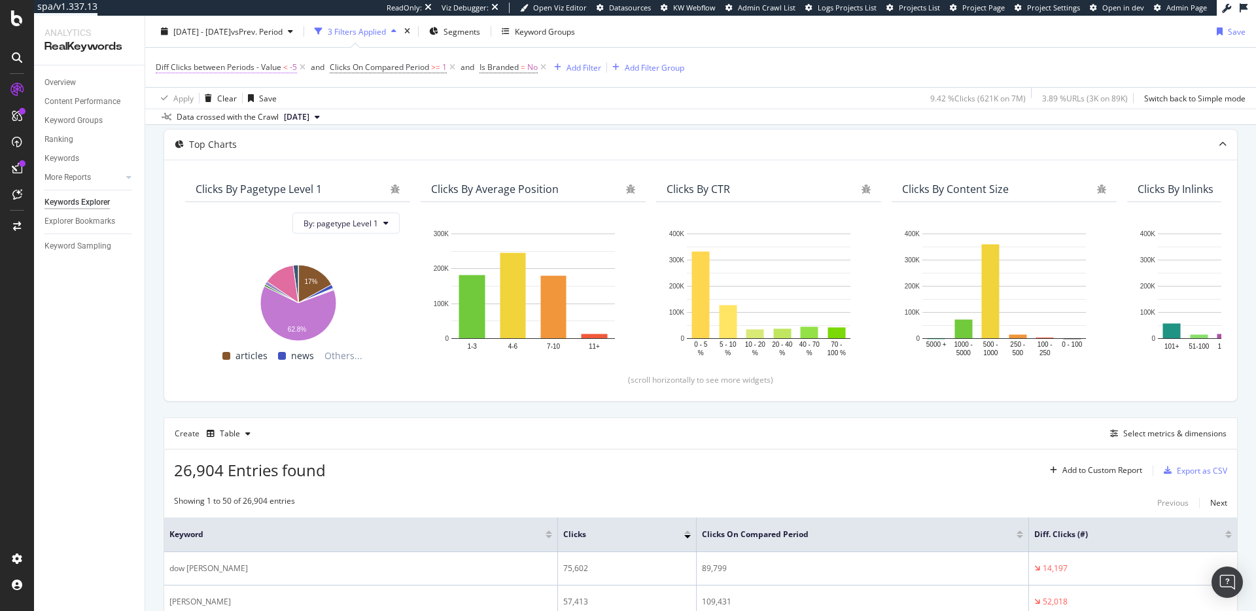
click at [245, 72] on span "Diff Clicks between Periods - Value" at bounding box center [219, 66] width 126 height 11
click at [198, 141] on span "Less than" at bounding box center [184, 142] width 35 height 11
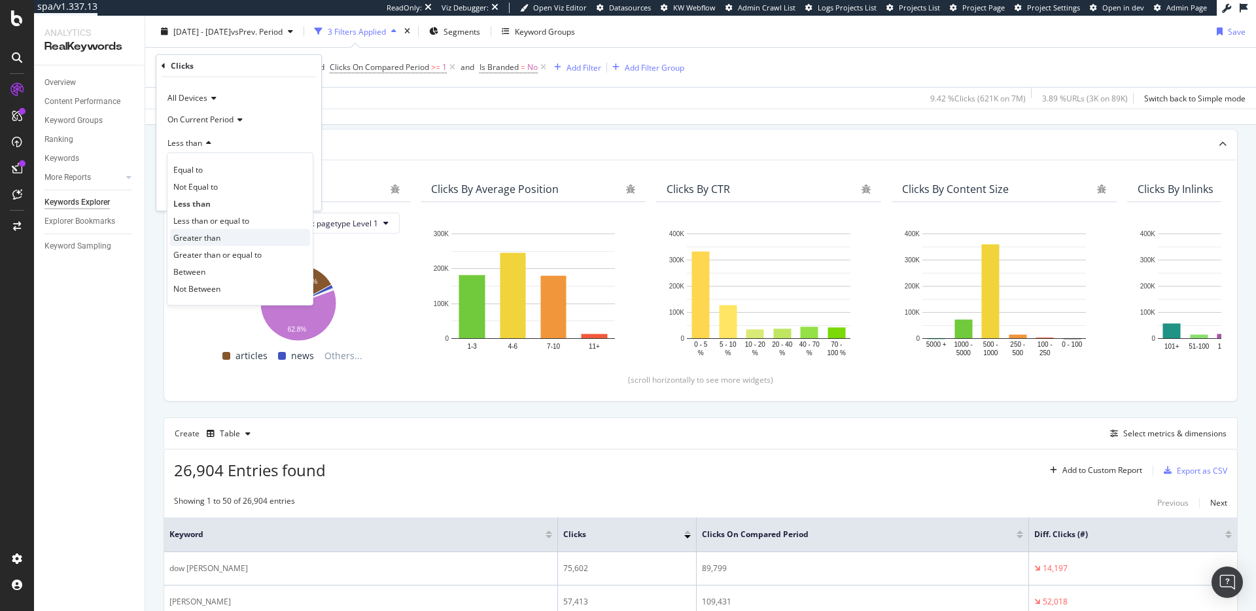
click at [201, 241] on span "Greater than" at bounding box center [196, 237] width 47 height 11
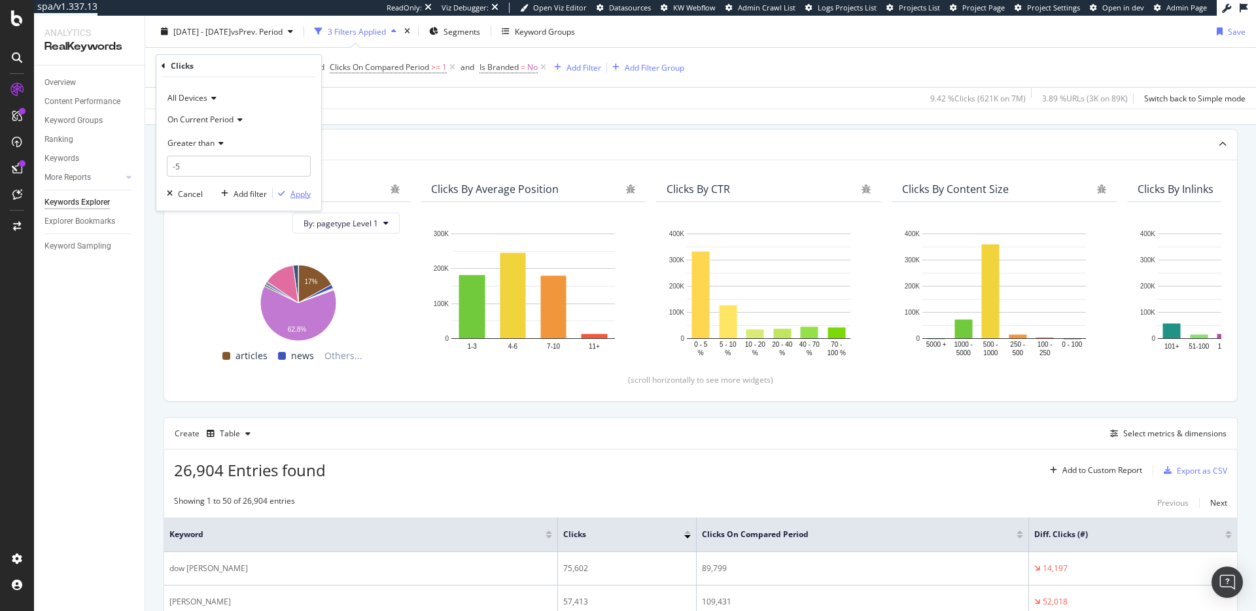
click at [300, 193] on div "Apply" at bounding box center [300, 193] width 20 height 11
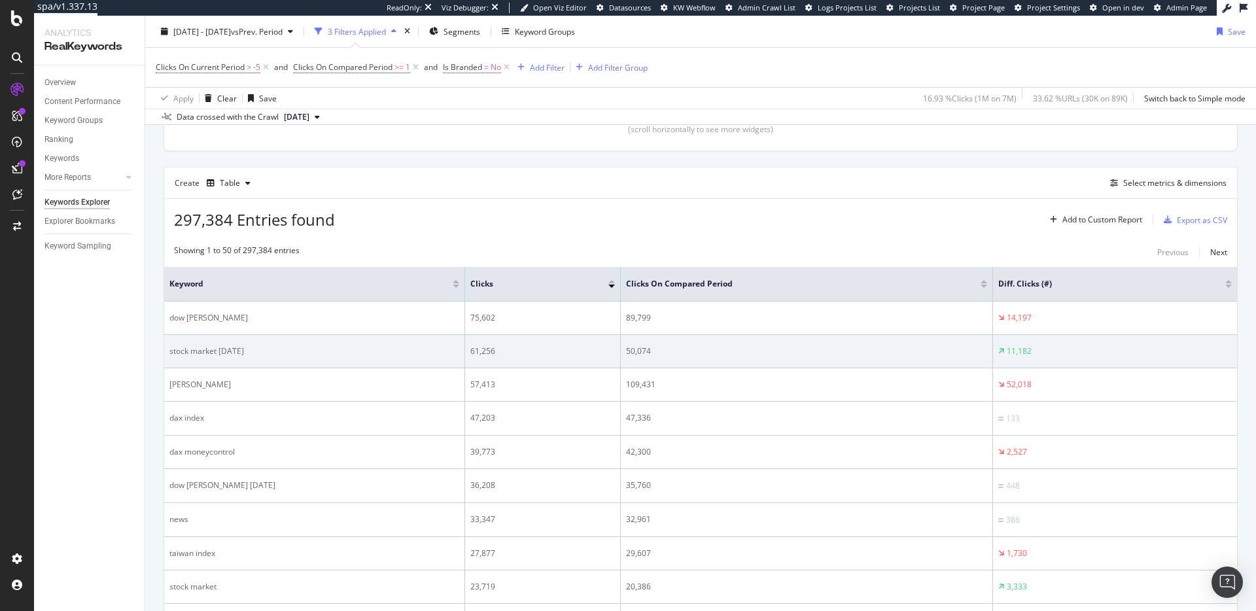
scroll to position [147, 0]
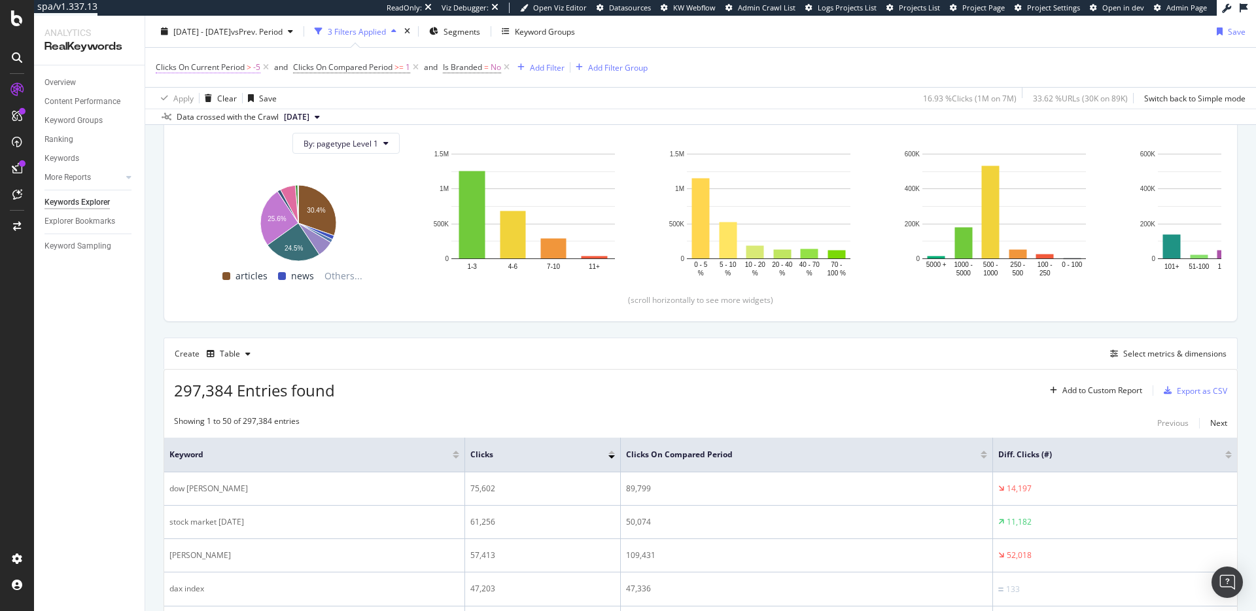
click at [221, 65] on span "Clicks On Current Period" at bounding box center [200, 66] width 89 height 11
click at [192, 147] on span "Greater than" at bounding box center [190, 142] width 47 height 11
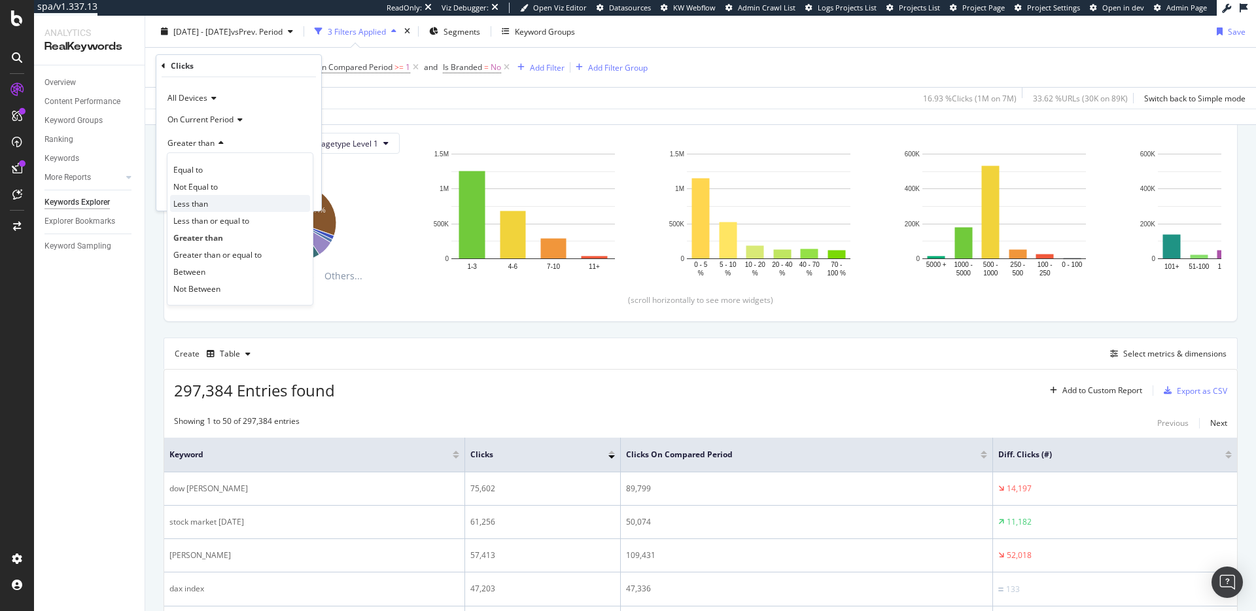
click at [219, 205] on div "Less than" at bounding box center [240, 203] width 140 height 17
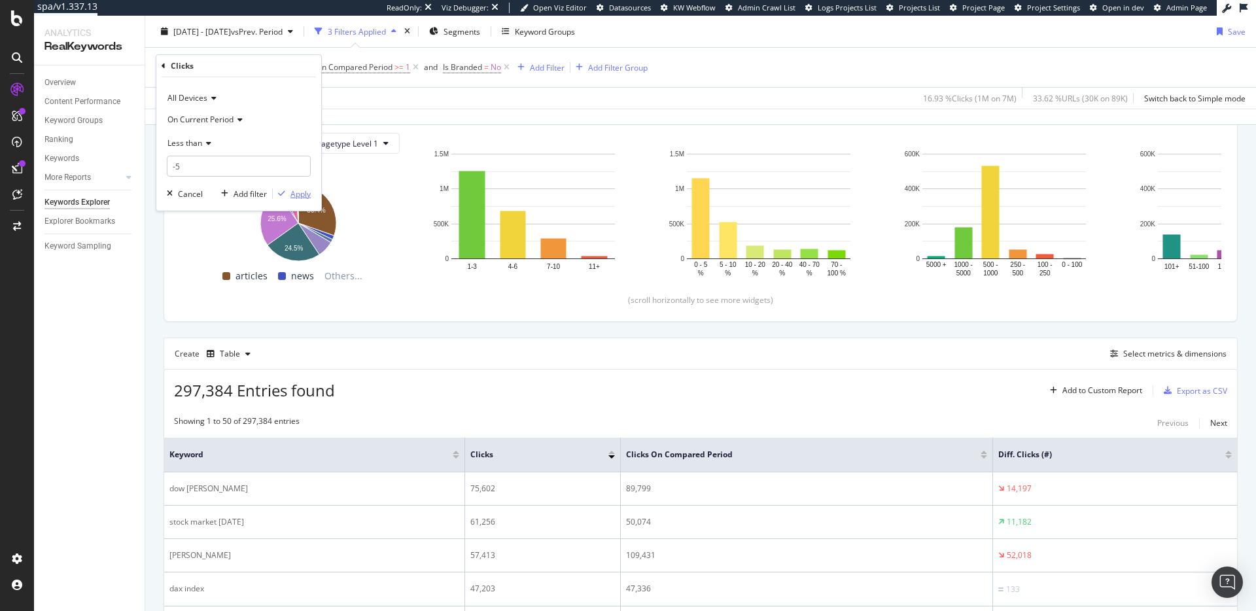
click at [295, 197] on div "Apply" at bounding box center [300, 193] width 20 height 11
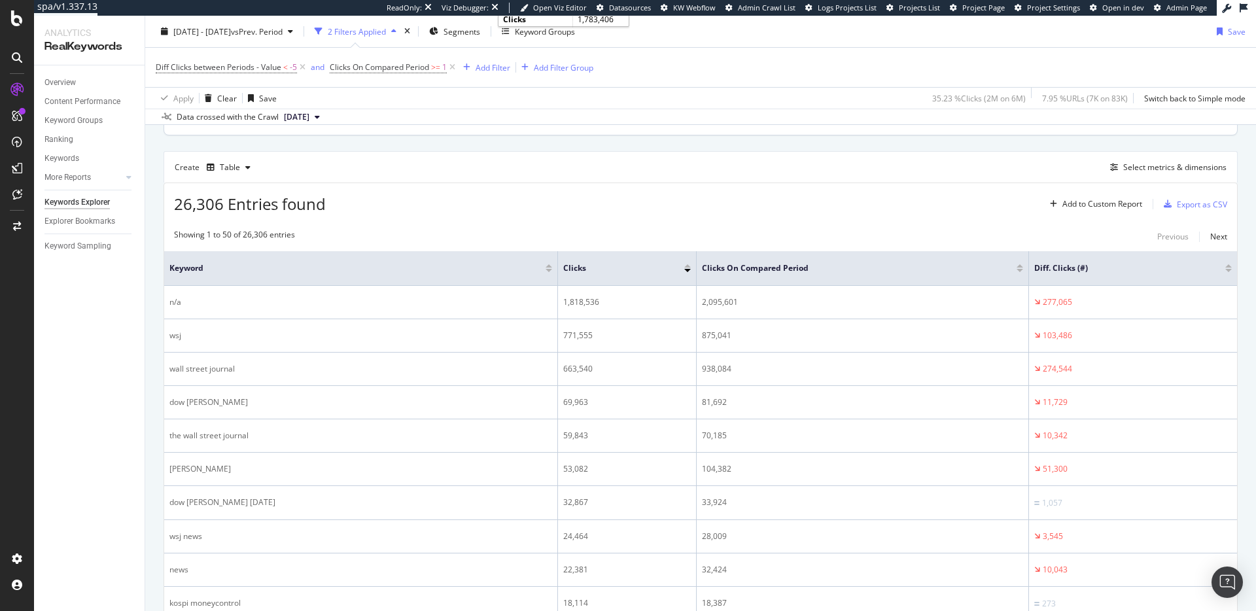
scroll to position [143, 0]
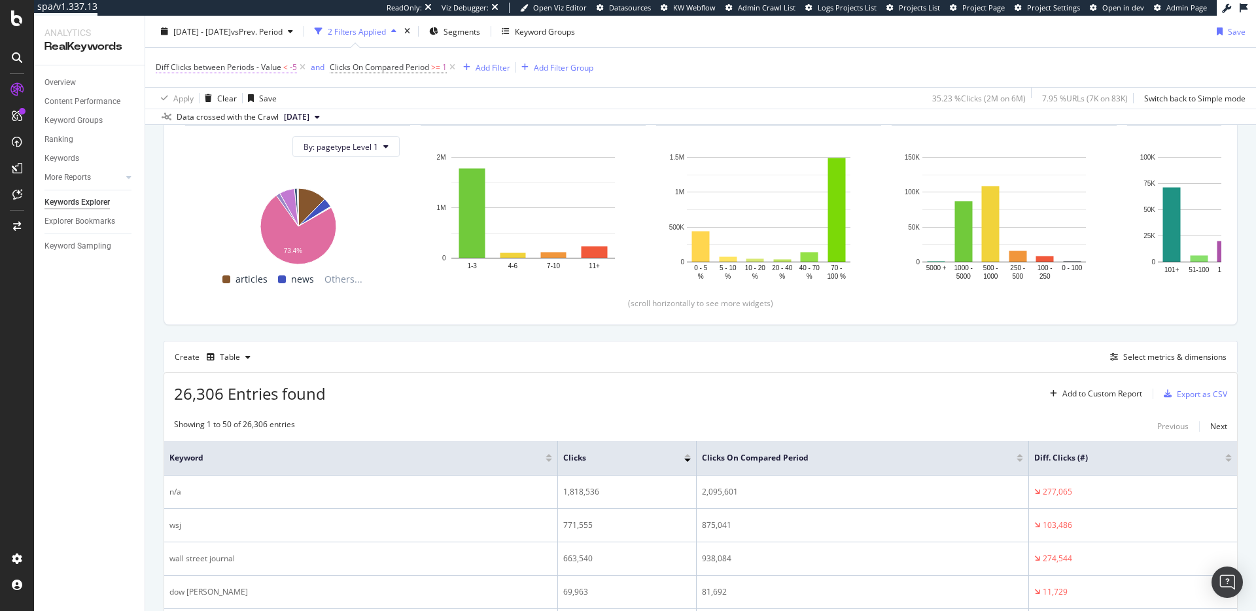
click at [258, 70] on span "Diff Clicks between Periods - Value" at bounding box center [219, 66] width 126 height 11
click at [202, 146] on icon at bounding box center [206, 143] width 9 height 8
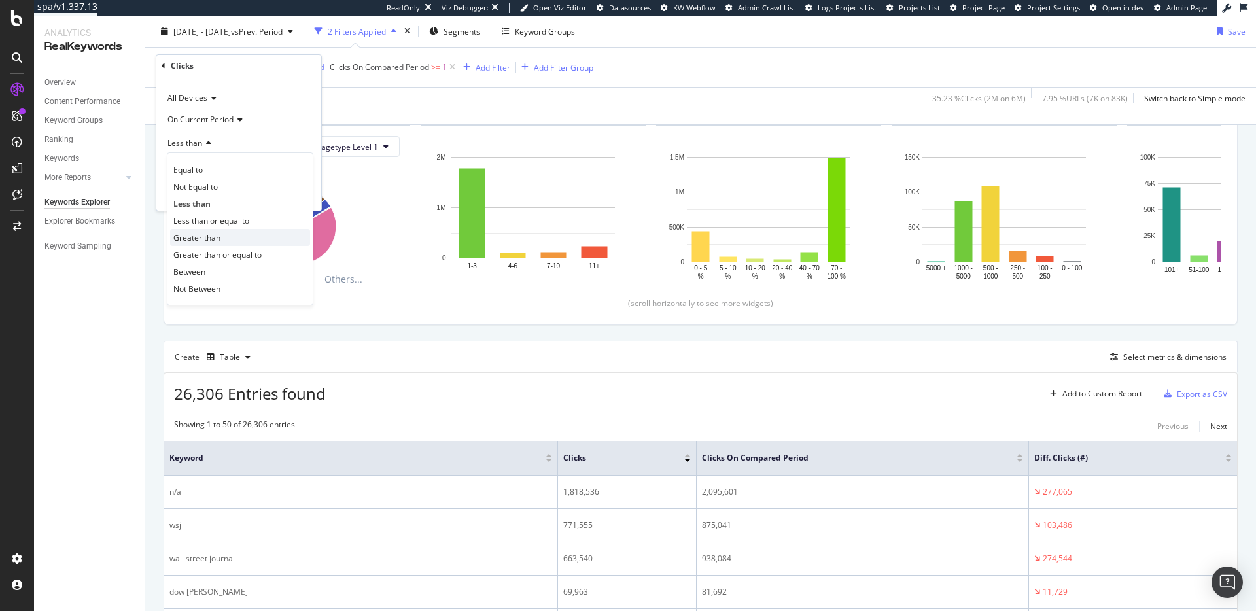
click at [203, 241] on span "Greater than" at bounding box center [196, 237] width 47 height 11
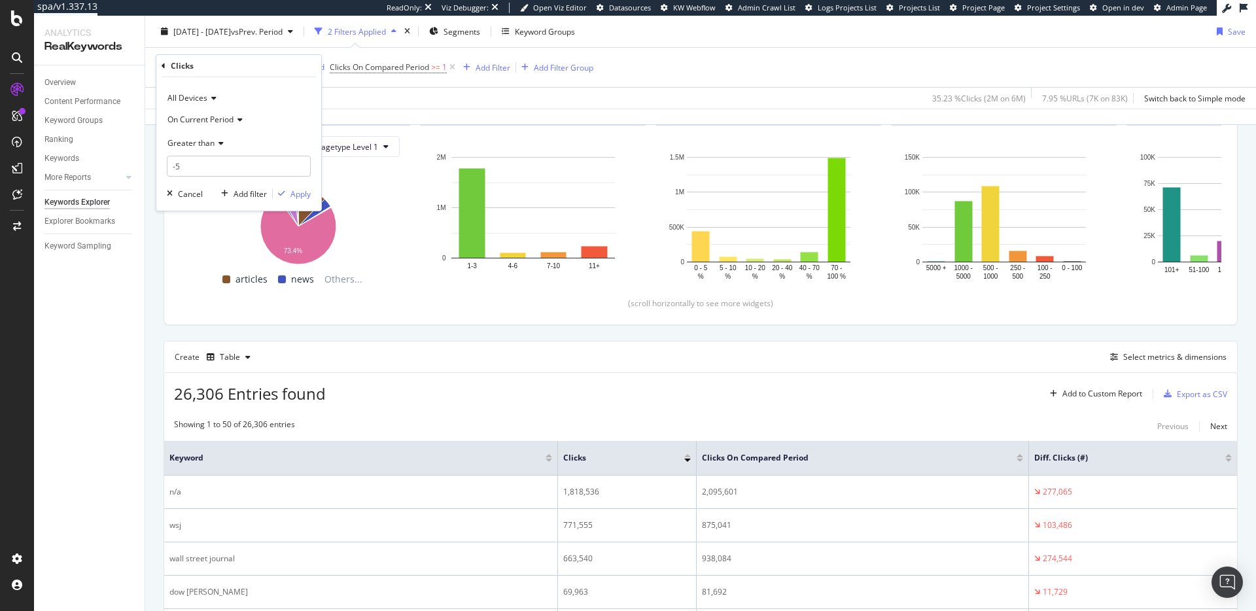
click at [291, 201] on div "All Devices On Current Period Greater than -5 Cancel Add filter Apply" at bounding box center [238, 143] width 165 height 133
click at [300, 193] on div "Apply" at bounding box center [300, 193] width 20 height 11
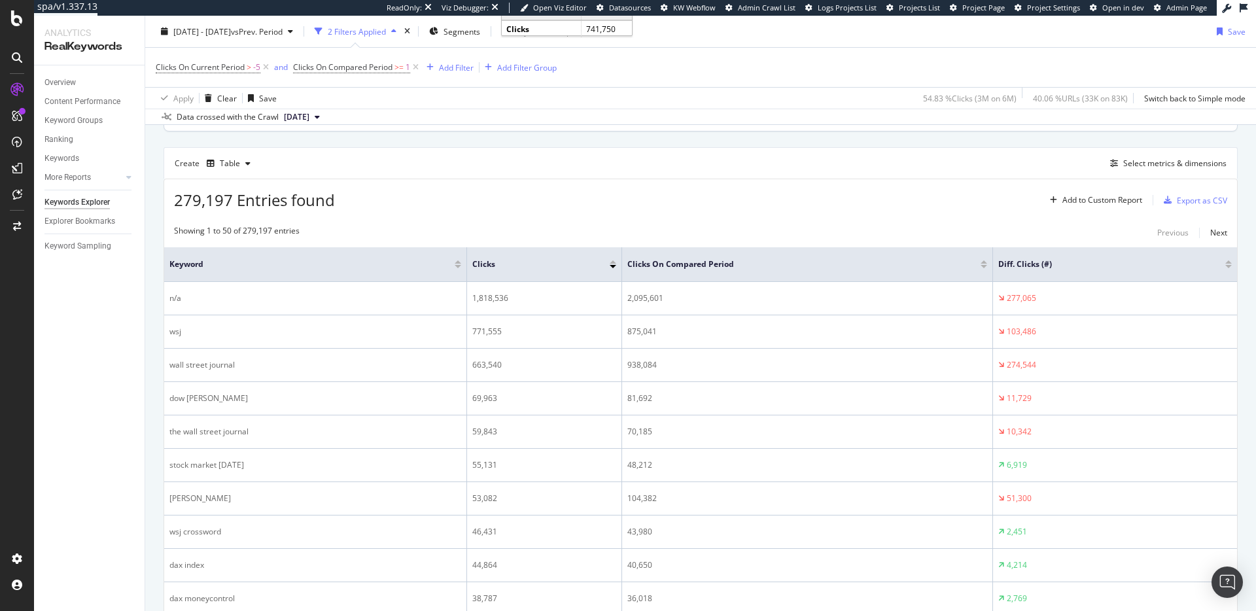
scroll to position [175, 0]
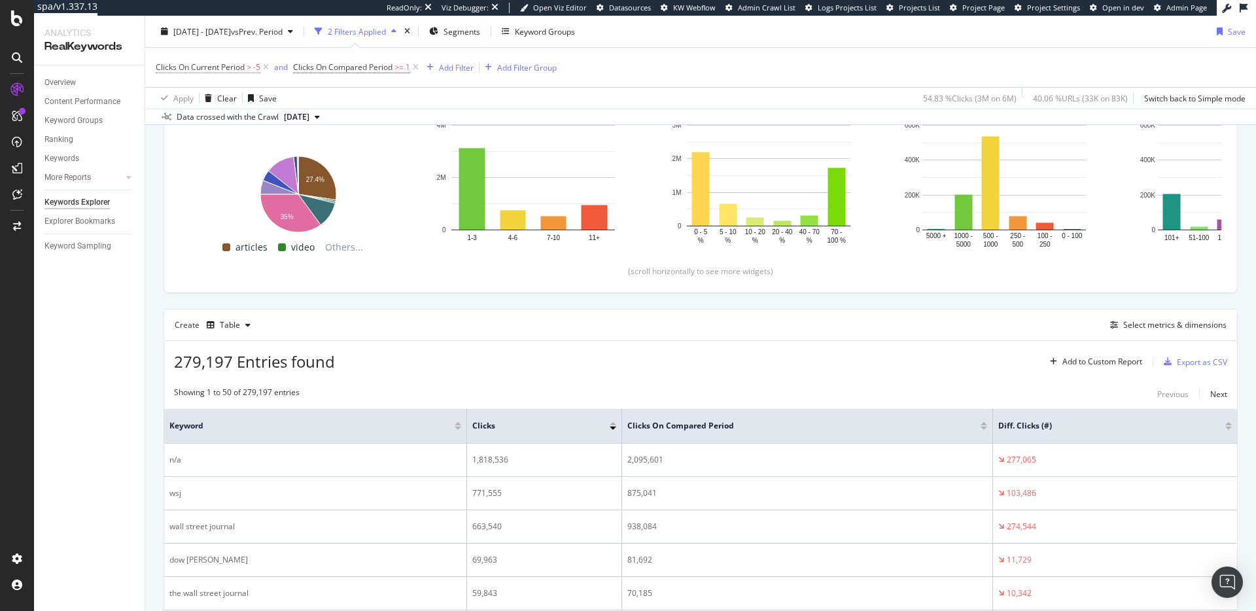
click at [216, 69] on span "Clicks On Current Period" at bounding box center [200, 66] width 89 height 11
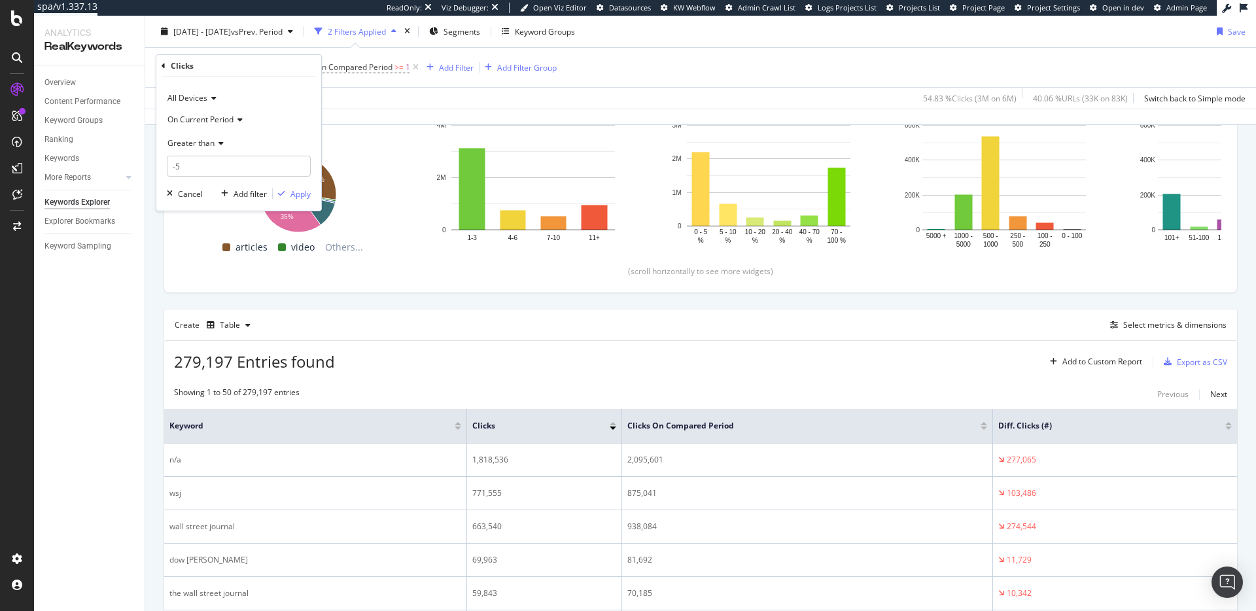
click at [213, 149] on div "Greater than" at bounding box center [239, 142] width 144 height 21
click at [209, 199] on div "Less than" at bounding box center [240, 203] width 140 height 17
click at [297, 190] on div "Apply" at bounding box center [300, 193] width 20 height 11
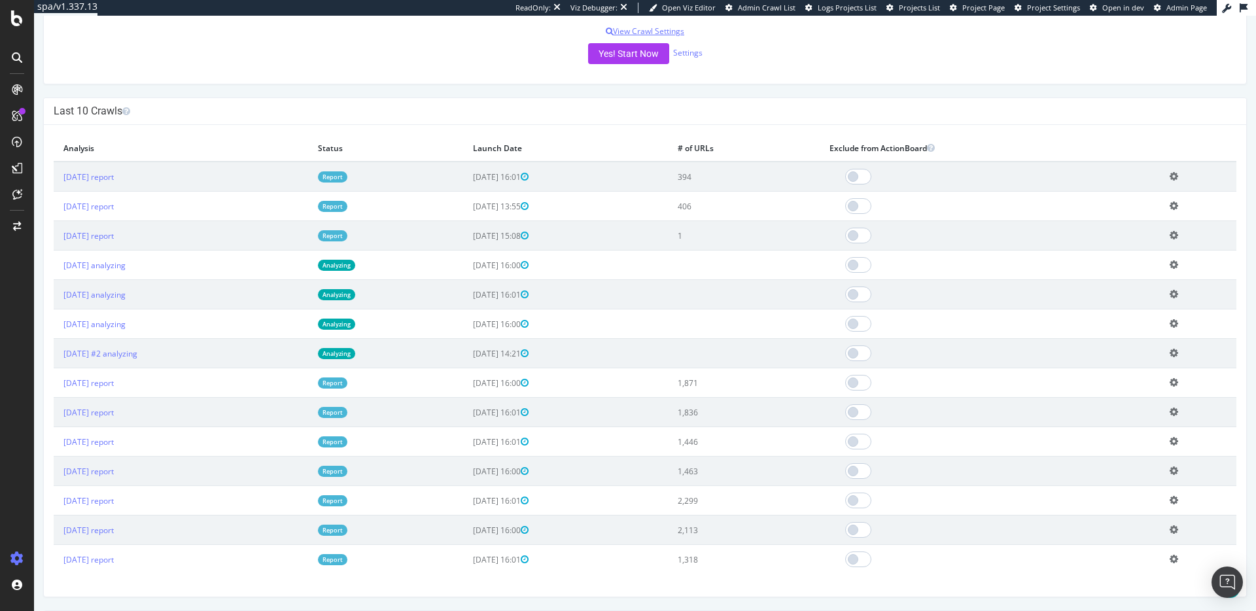
scroll to position [172, 0]
